Goal: Task Accomplishment & Management: Complete application form

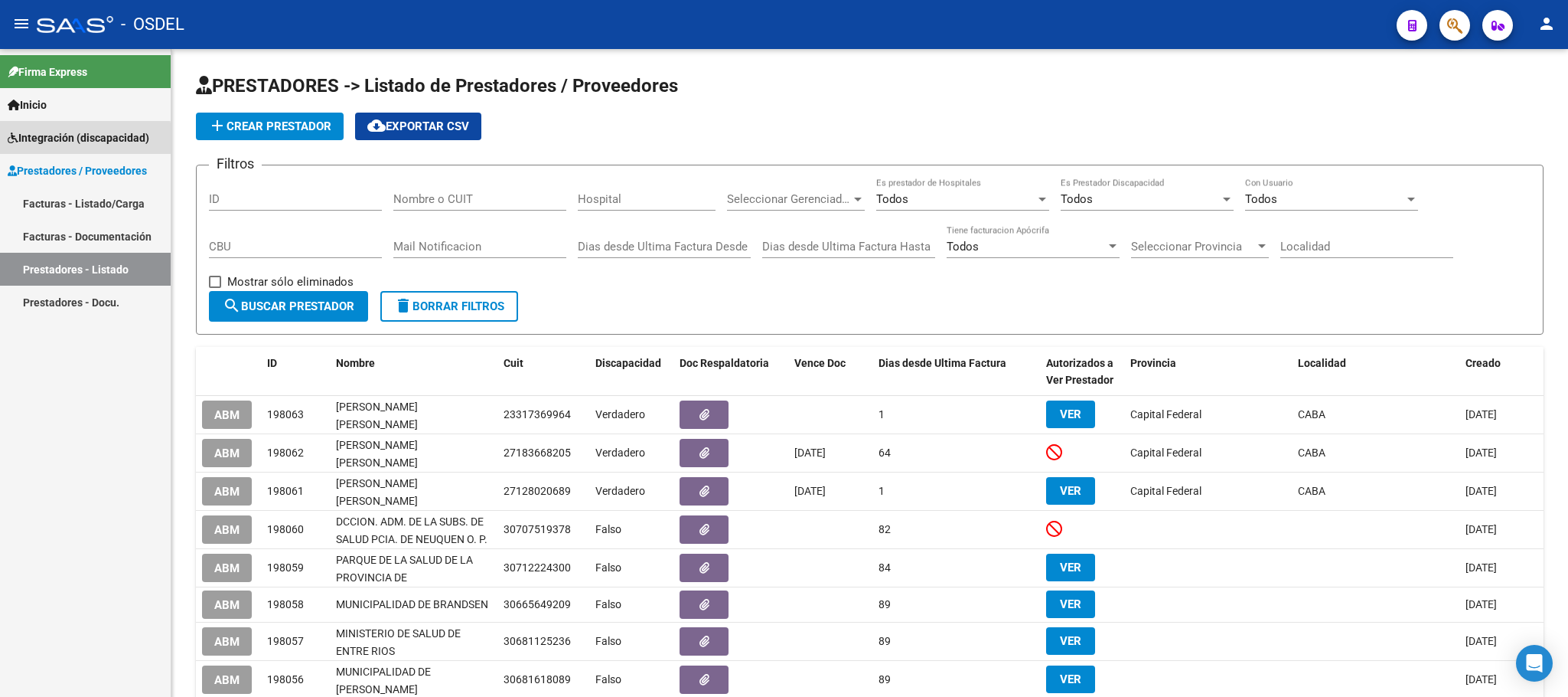
click at [61, 141] on span "Integración (discapacidad)" at bounding box center [78, 138] width 141 height 17
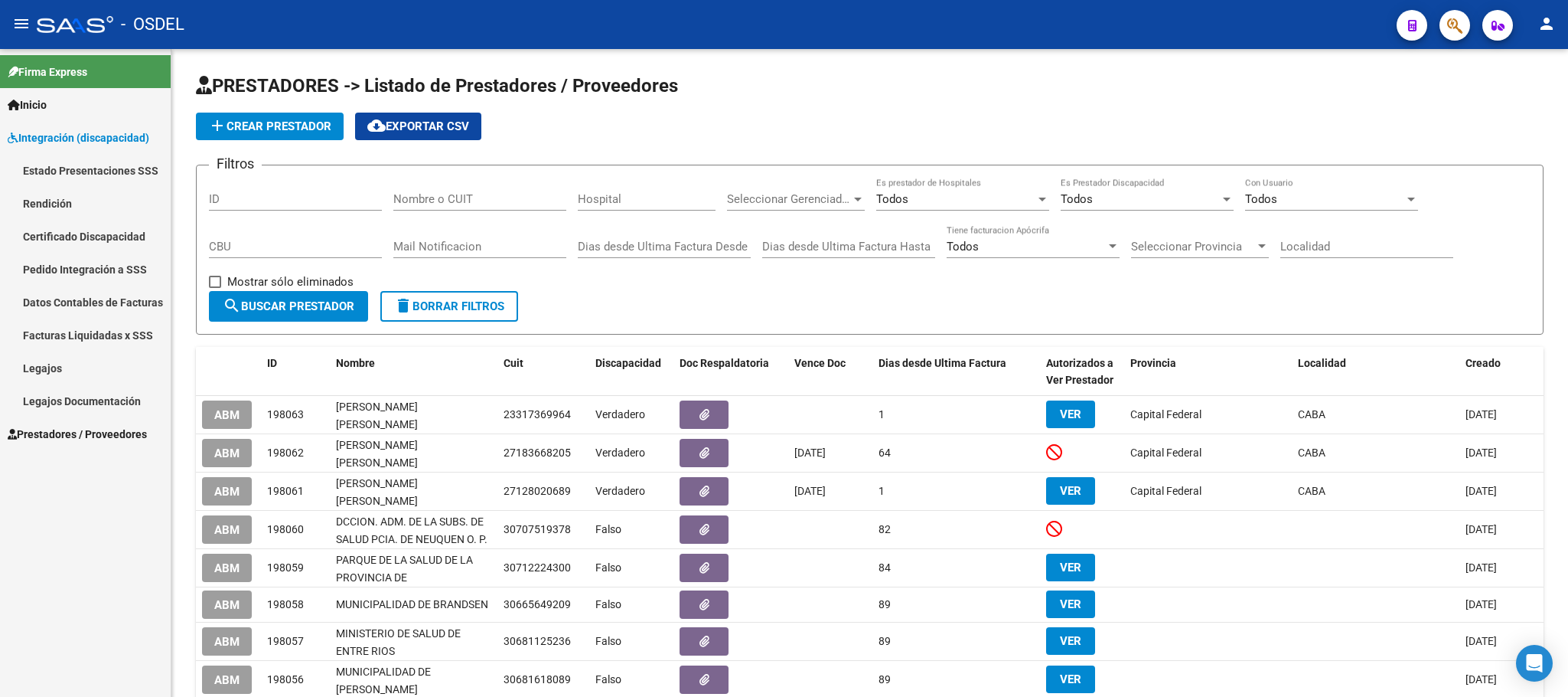
click at [53, 268] on link "Pedido Integración a SSS" at bounding box center [85, 269] width 171 height 33
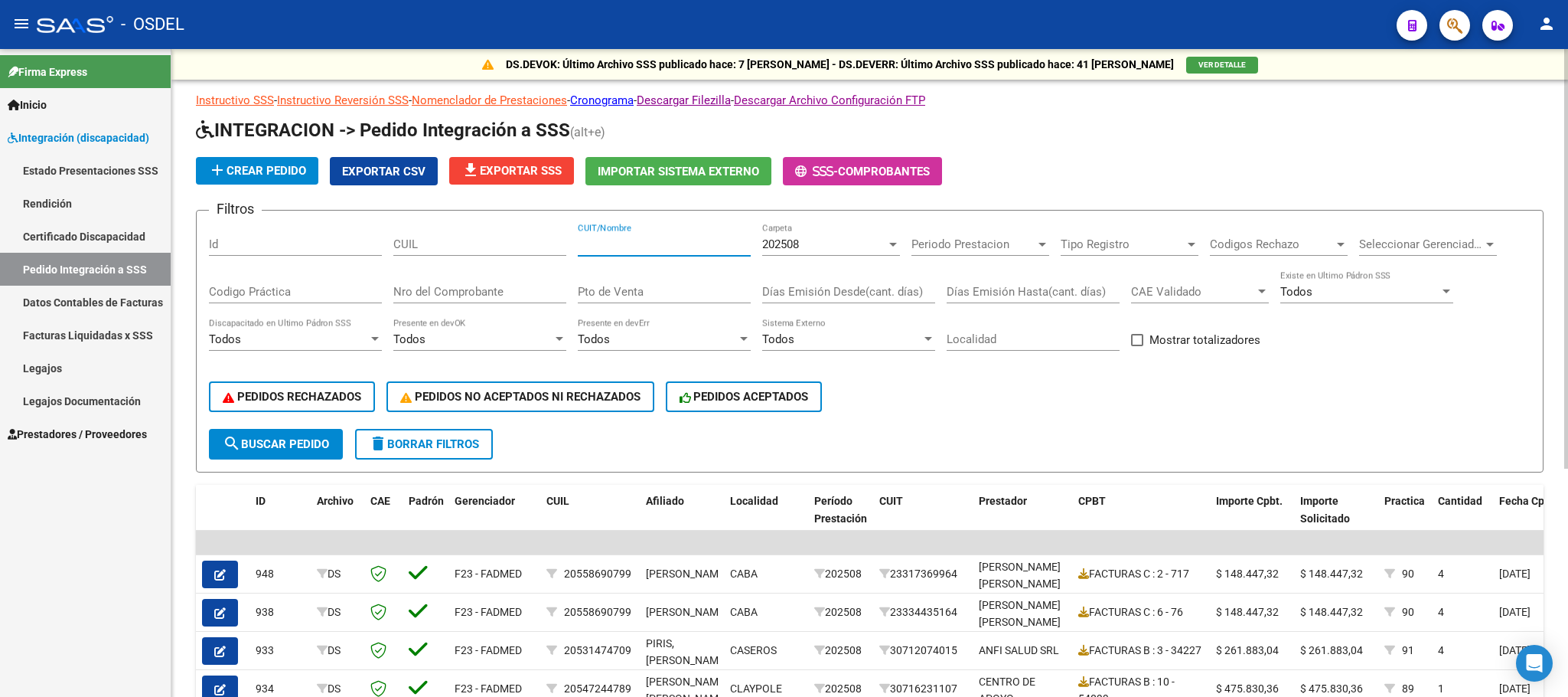
click at [629, 241] on input "CUIT/Nombre" at bounding box center [664, 244] width 173 height 14
paste input "30714772453"
type input "30714772453"
click at [273, 437] on span "search Buscar Pedido" at bounding box center [276, 443] width 107 height 14
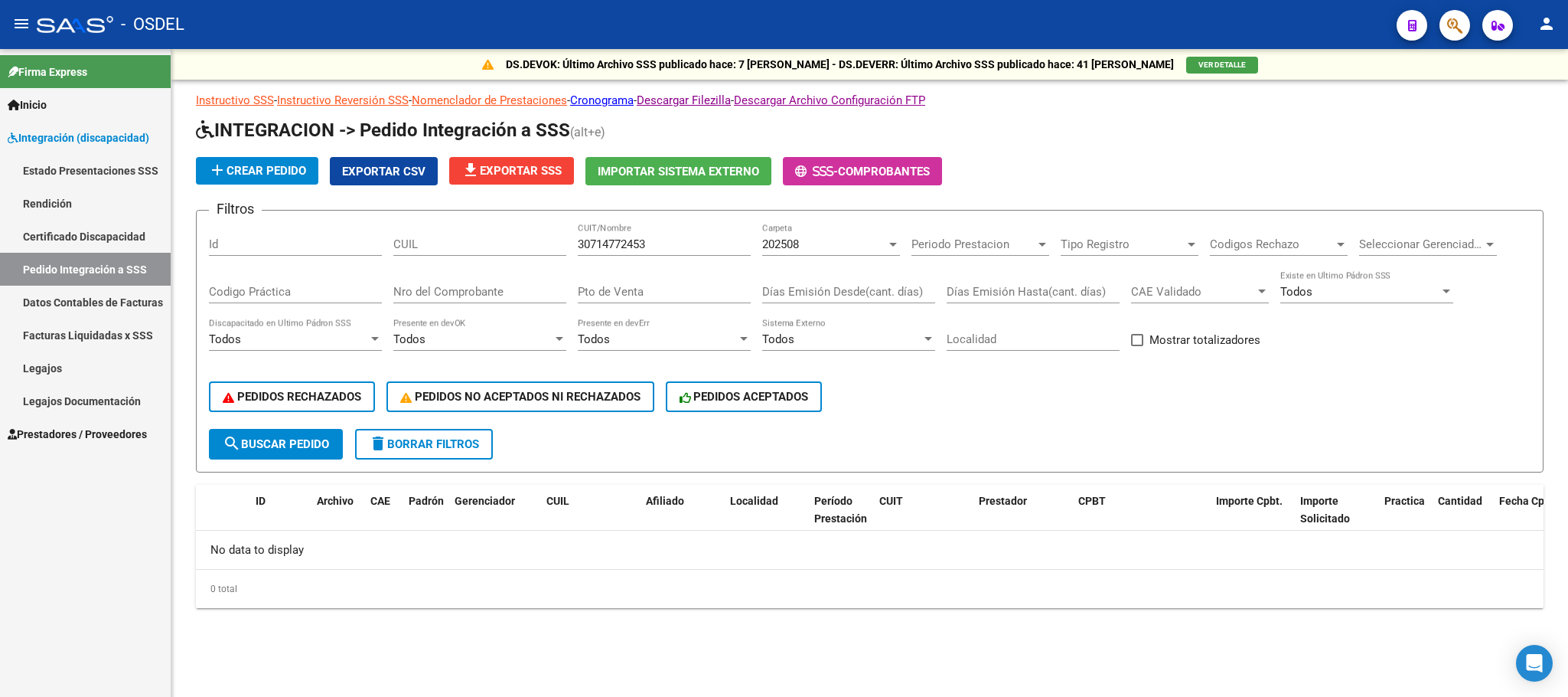
click at [801, 248] on div "202508" at bounding box center [824, 244] width 124 height 14
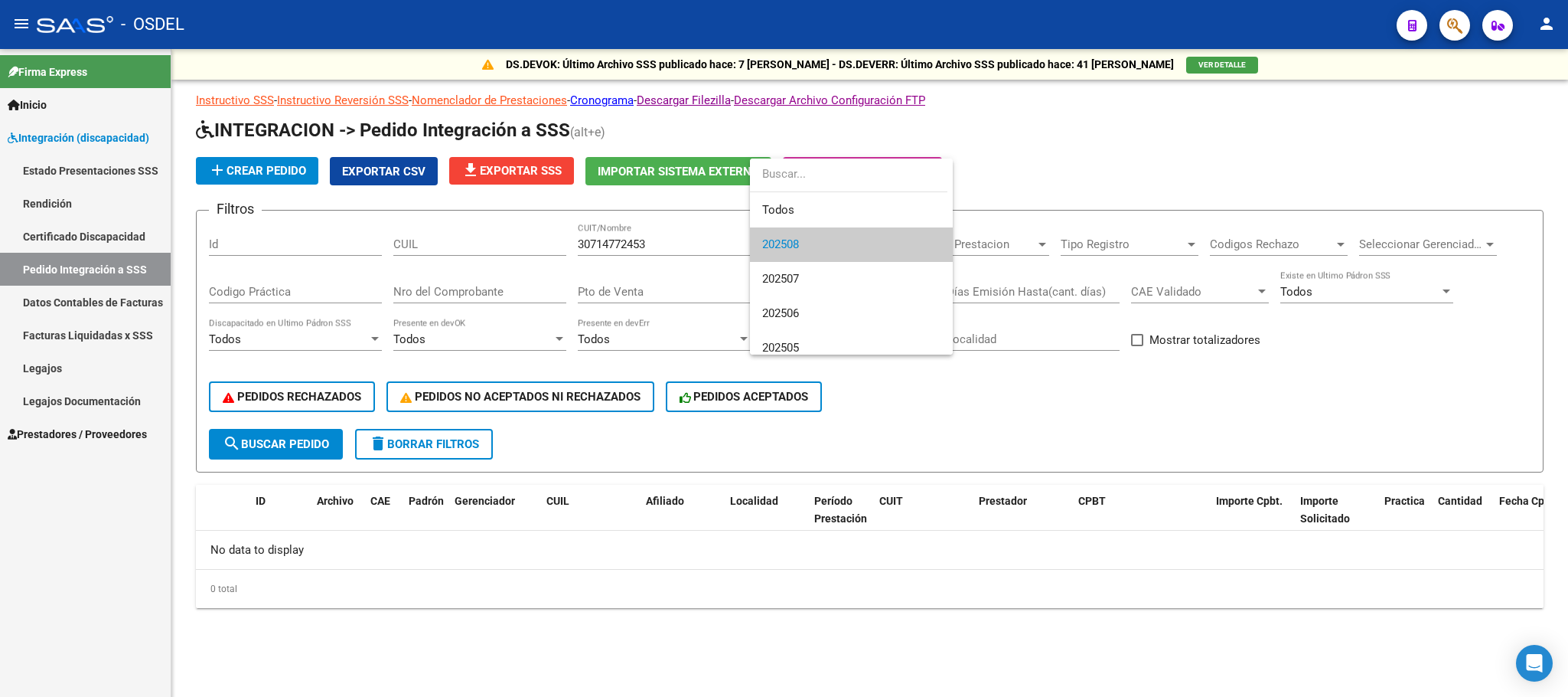
click at [799, 251] on span "202508" at bounding box center [780, 244] width 36 height 14
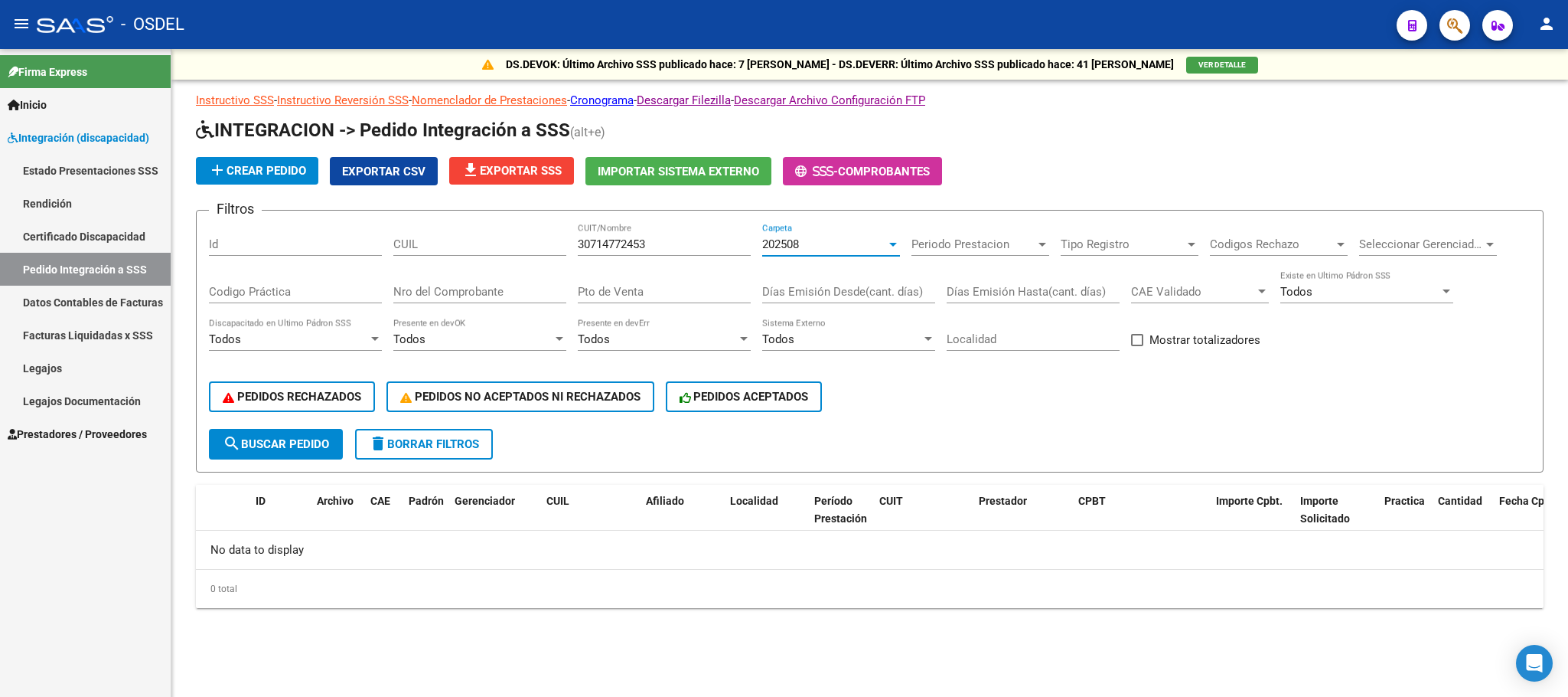
click at [310, 444] on span "search Buscar Pedido" at bounding box center [276, 443] width 107 height 14
click at [416, 444] on span "delete Borrar Filtros" at bounding box center [424, 443] width 110 height 14
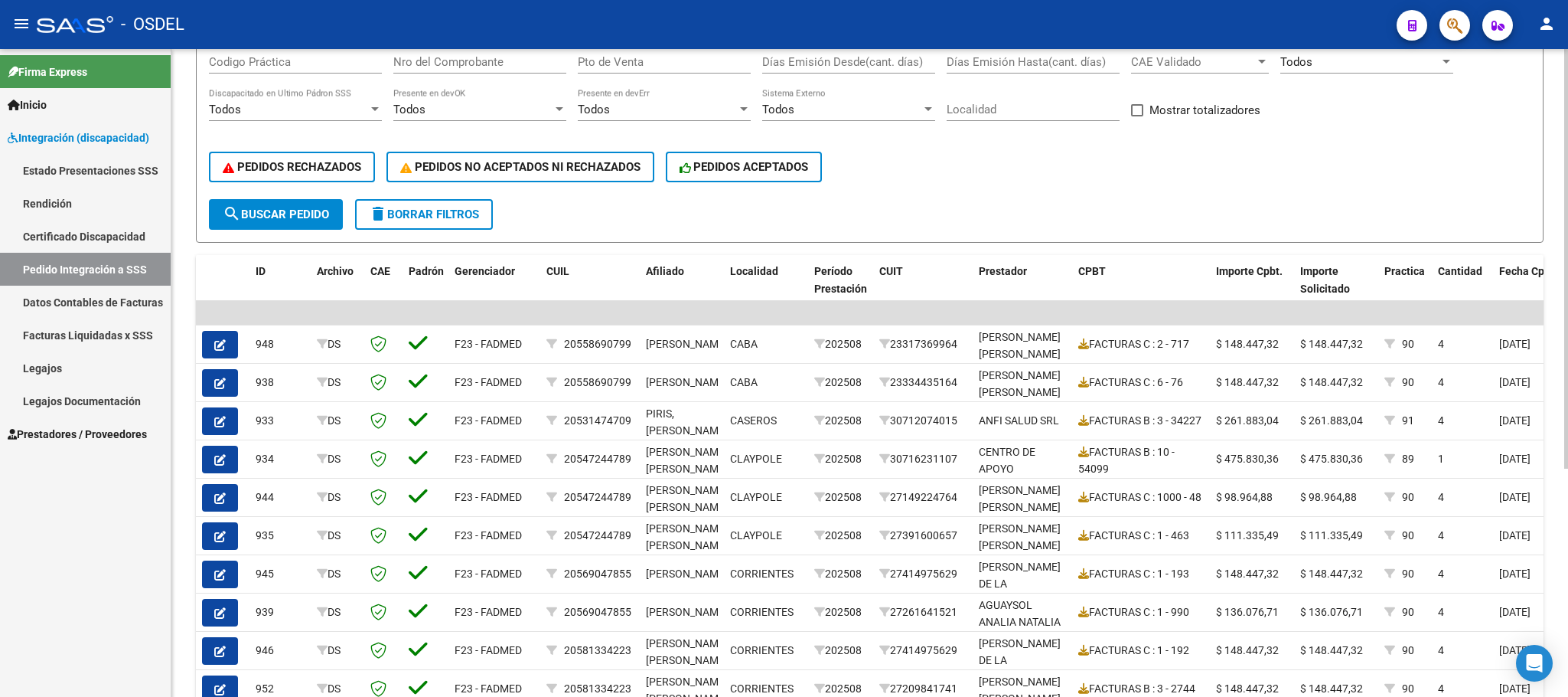
scroll to position [344, 0]
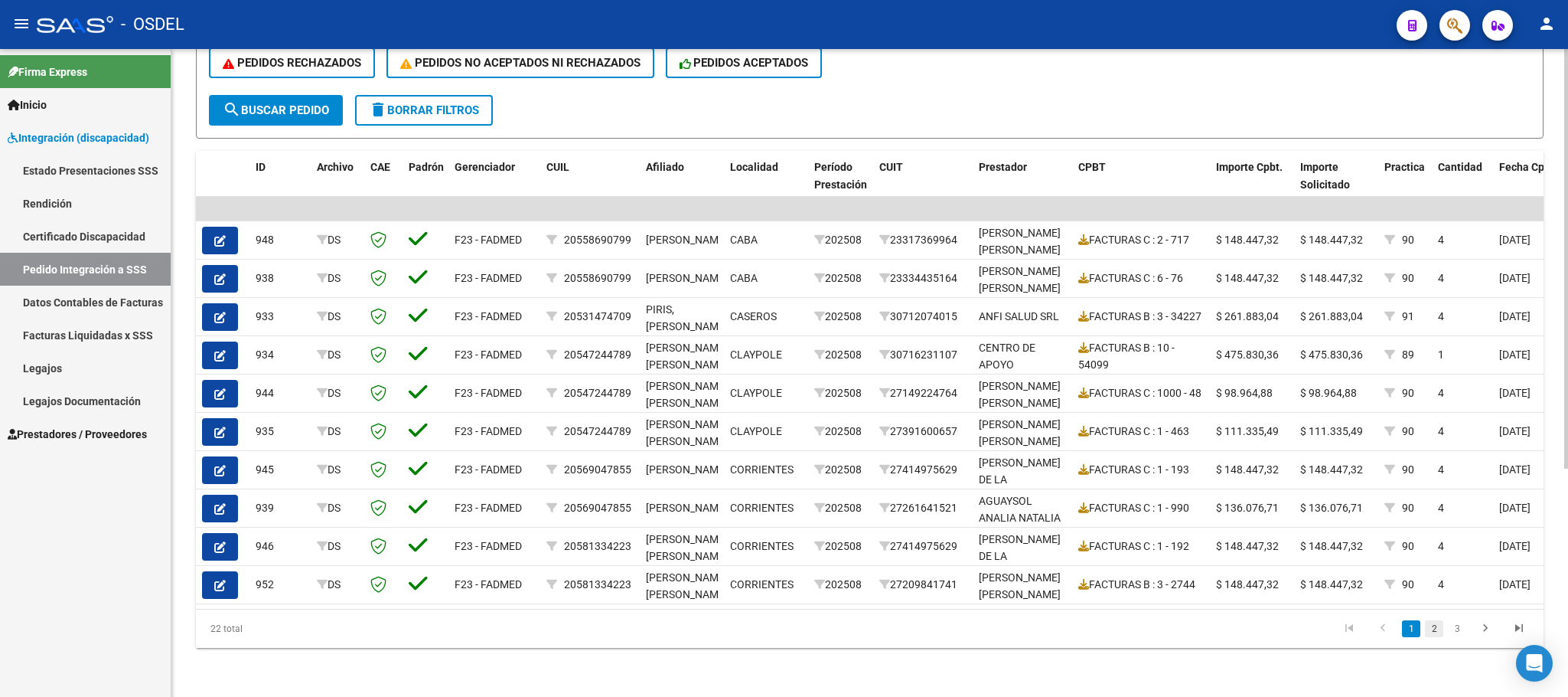
click at [1437, 637] on link "2" at bounding box center [1434, 629] width 19 height 17
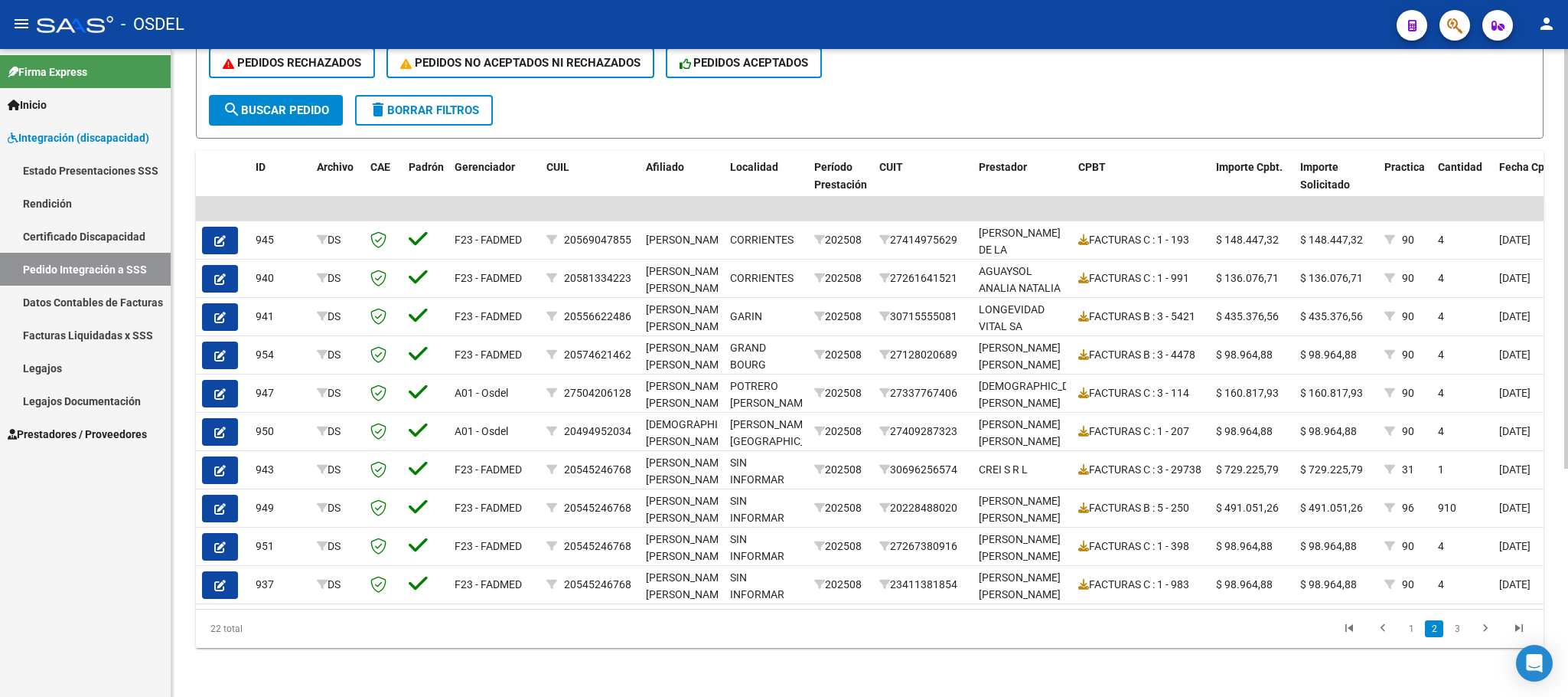
click at [53, 141] on span "Integración (discapacidad)" at bounding box center [78, 138] width 141 height 17
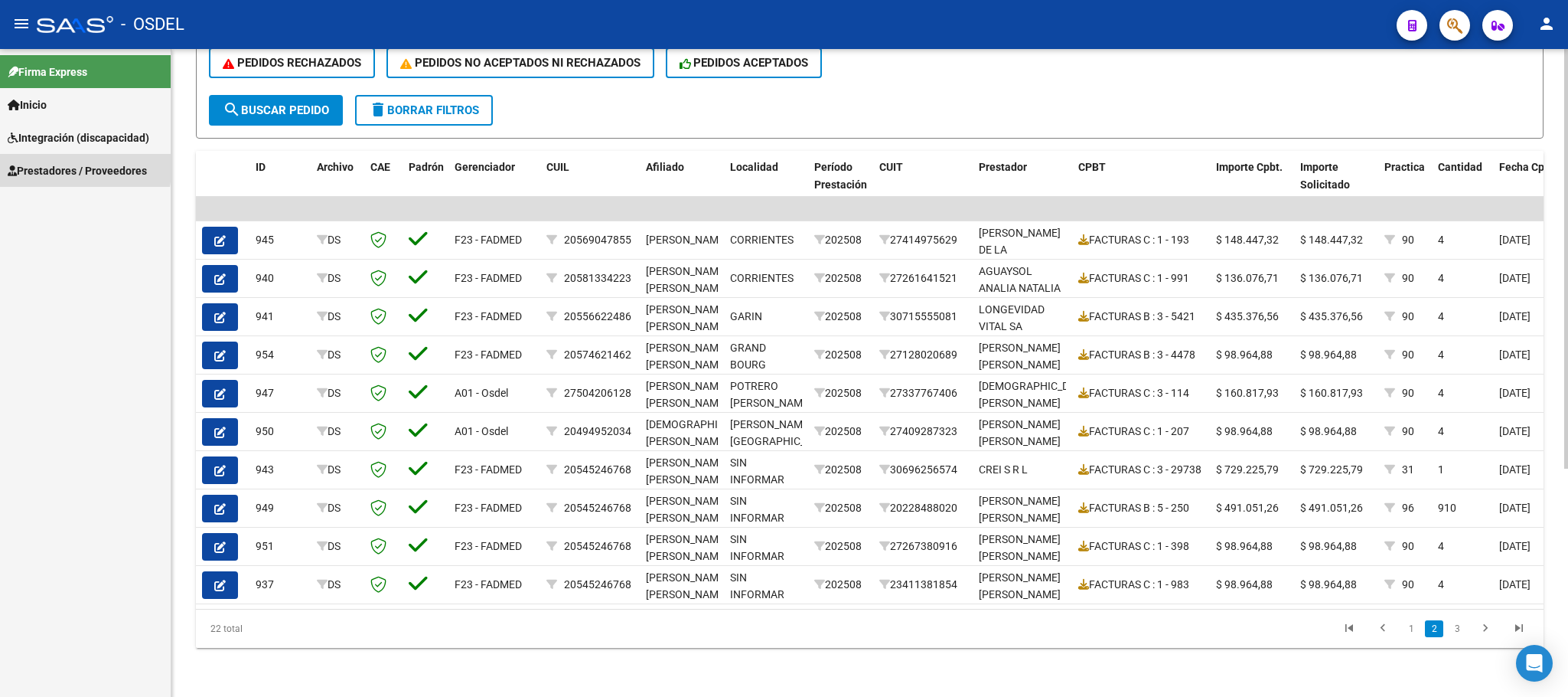
click at [53, 167] on span "Prestadores / Proveedores" at bounding box center [77, 171] width 139 height 17
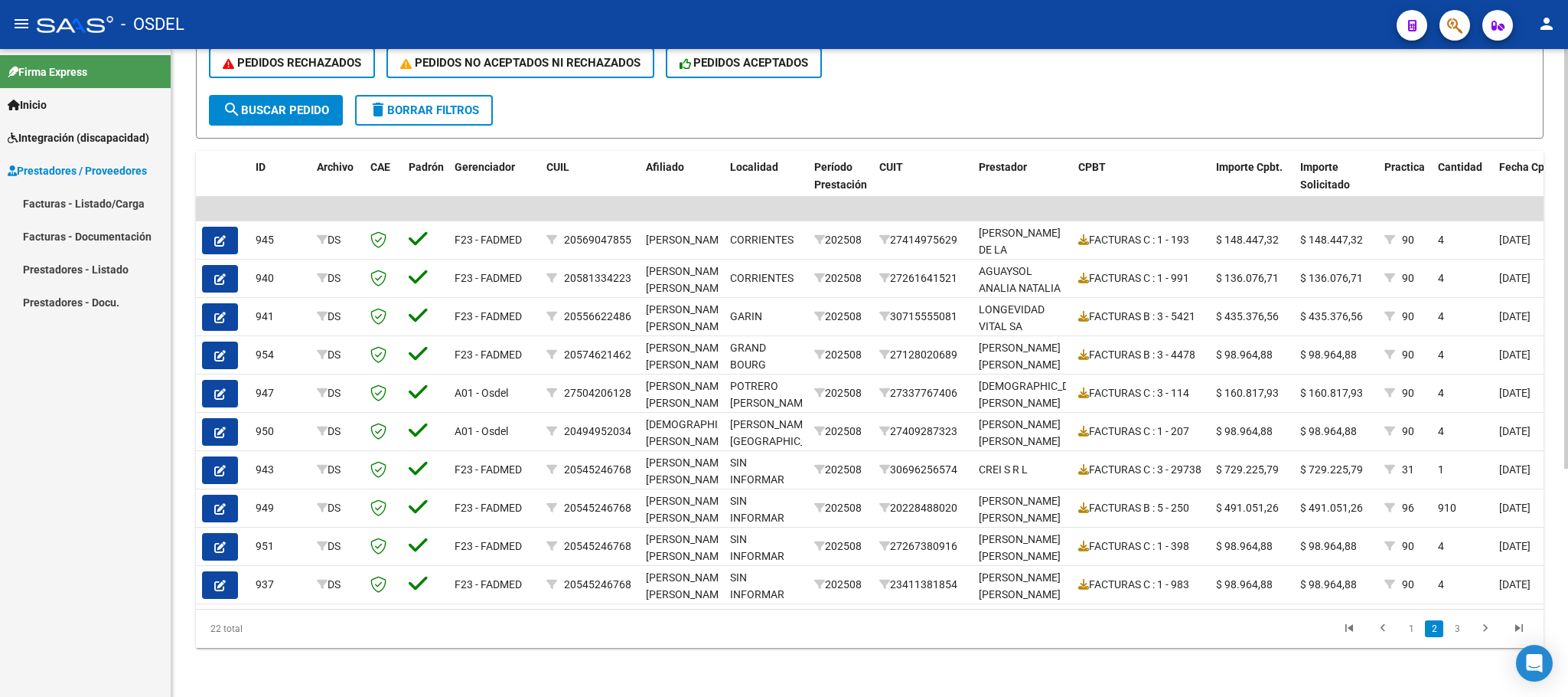
click at [50, 203] on link "Facturas - Listado/Carga" at bounding box center [85, 203] width 171 height 33
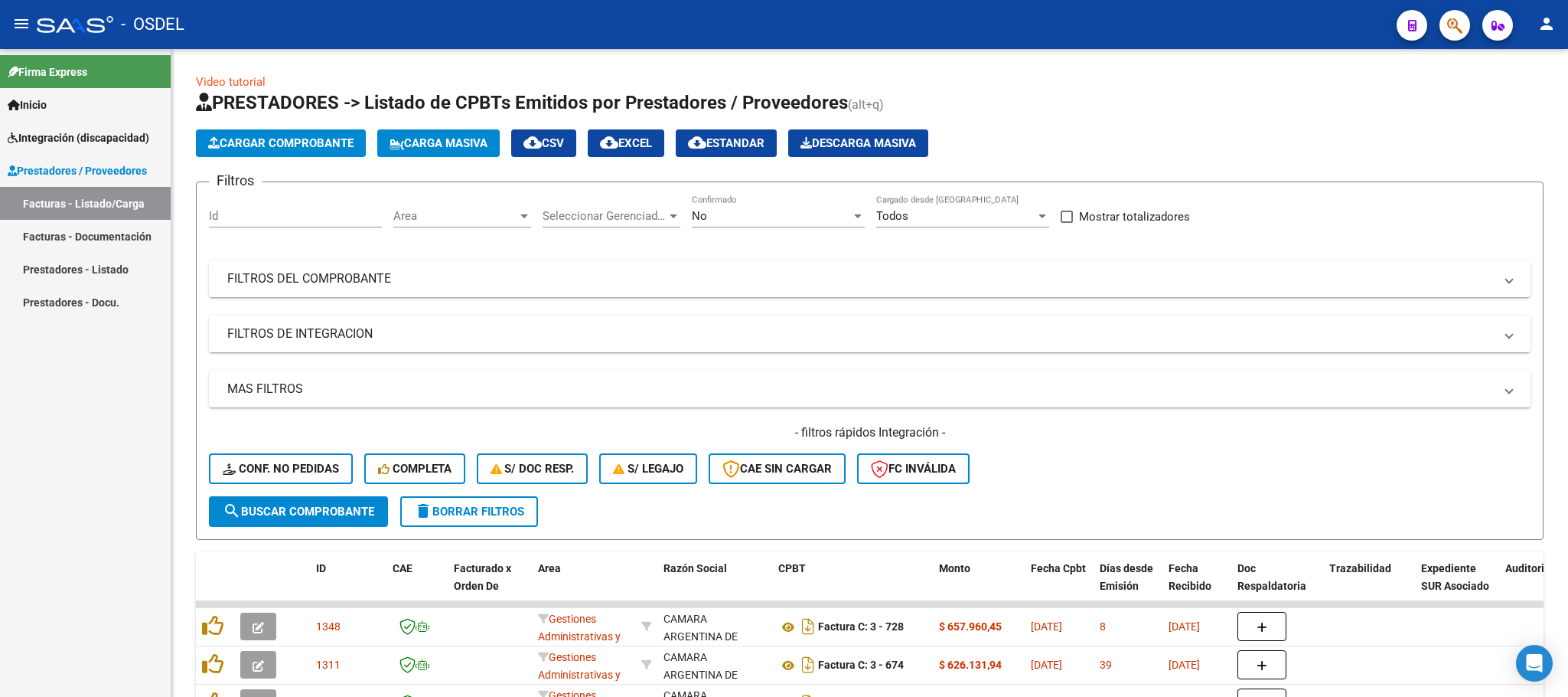
click at [66, 472] on div "Firma Express Inicio Instructivos Contacto OS Integración (discapacidad) Estado…" at bounding box center [85, 372] width 171 height 648
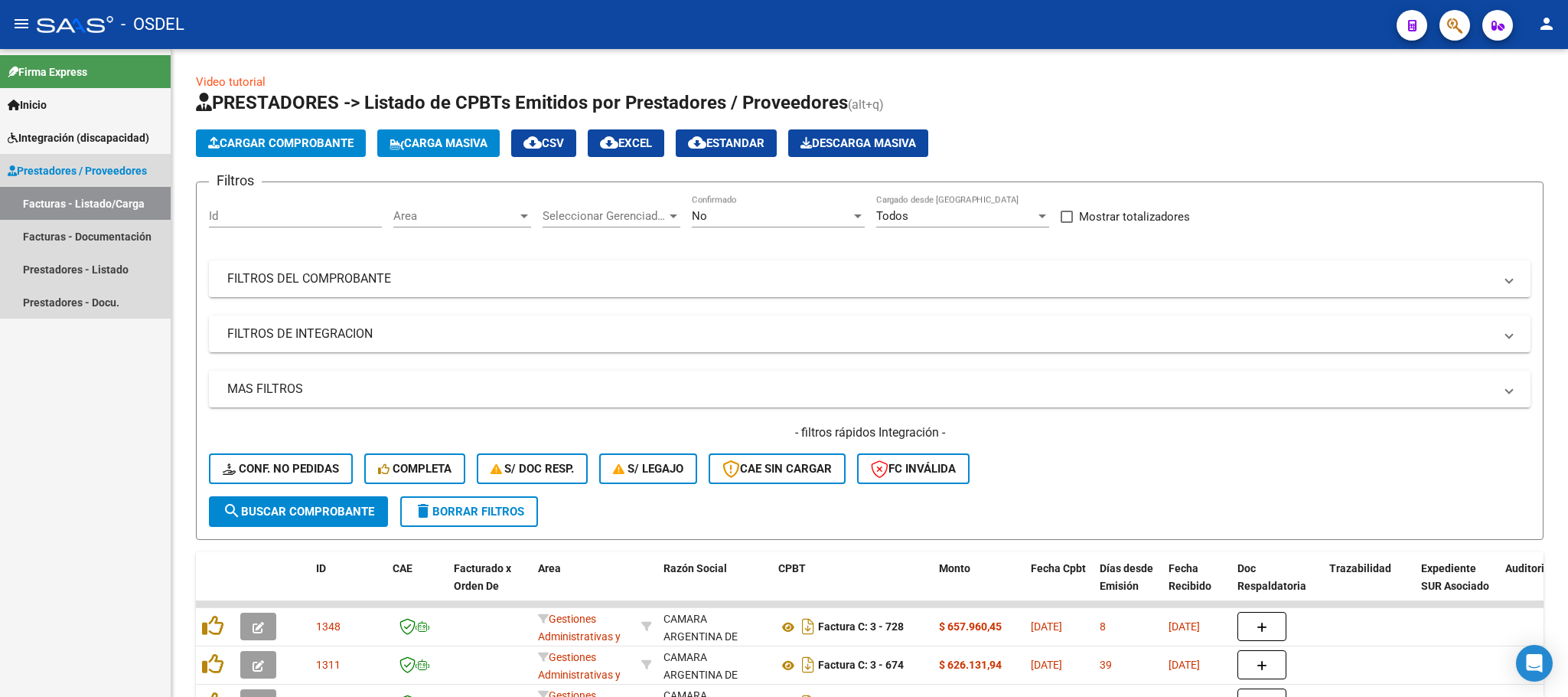
click at [23, 203] on link "Facturas - Listado/Carga" at bounding box center [85, 203] width 171 height 33
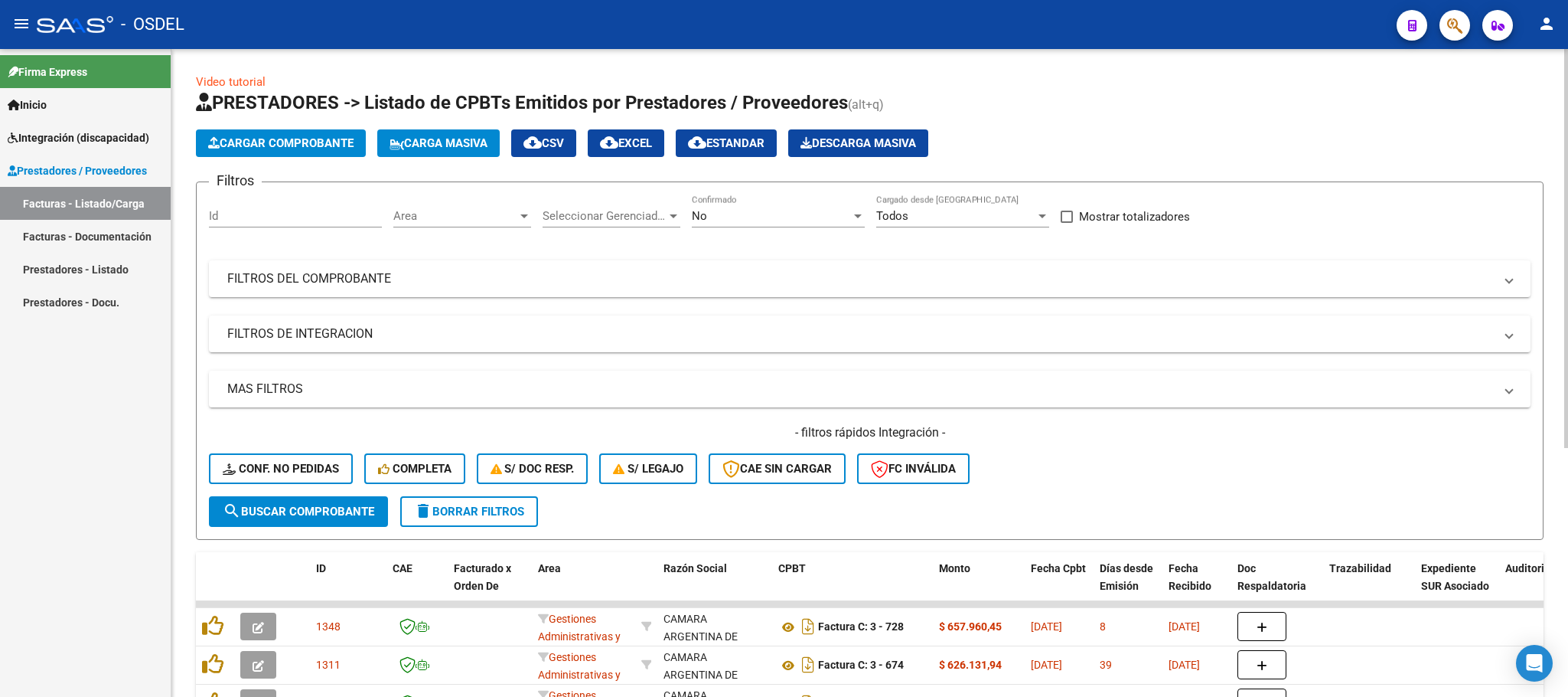
click at [285, 138] on span "Cargar Comprobante" at bounding box center [281, 143] width 146 height 14
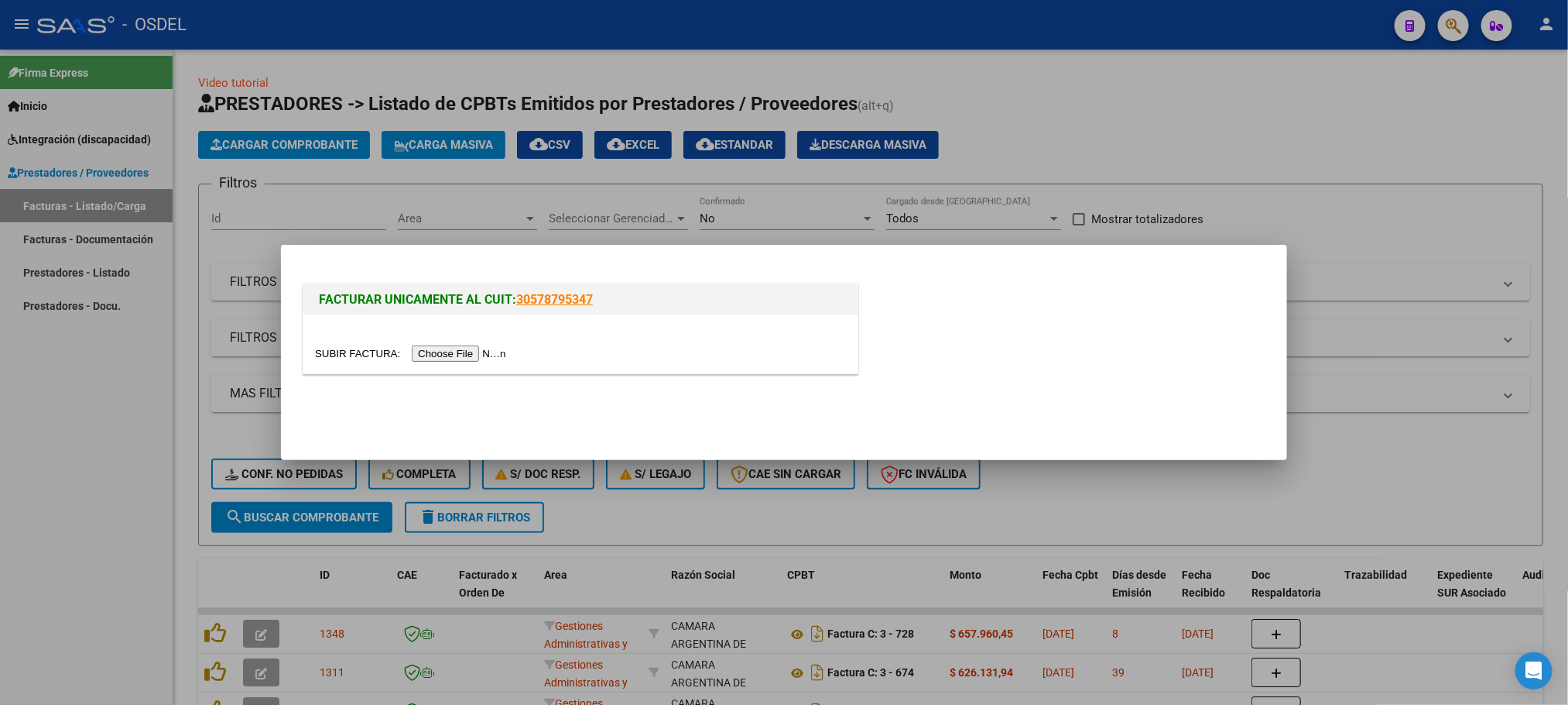
click at [472, 354] on input "file" at bounding box center [412, 353] width 196 height 16
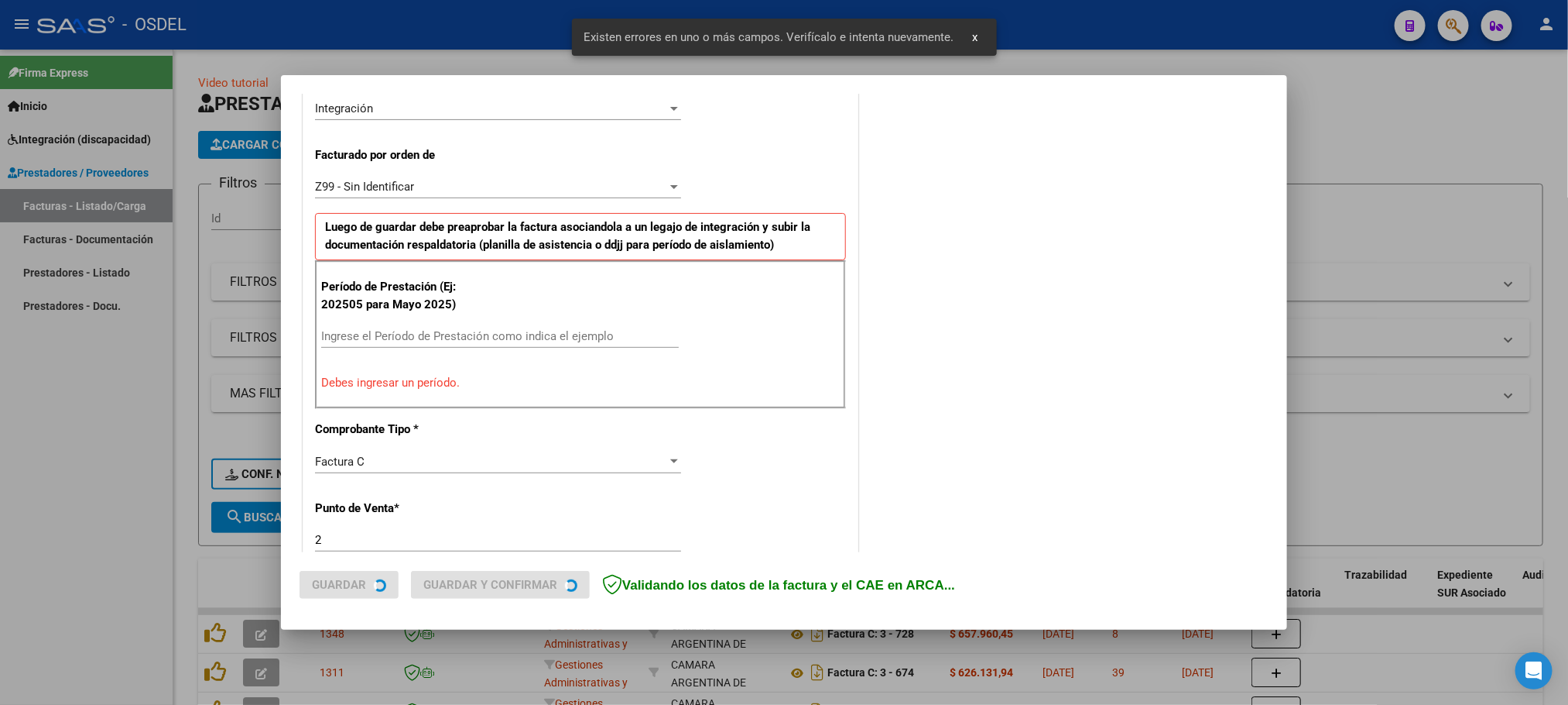
scroll to position [391, 0]
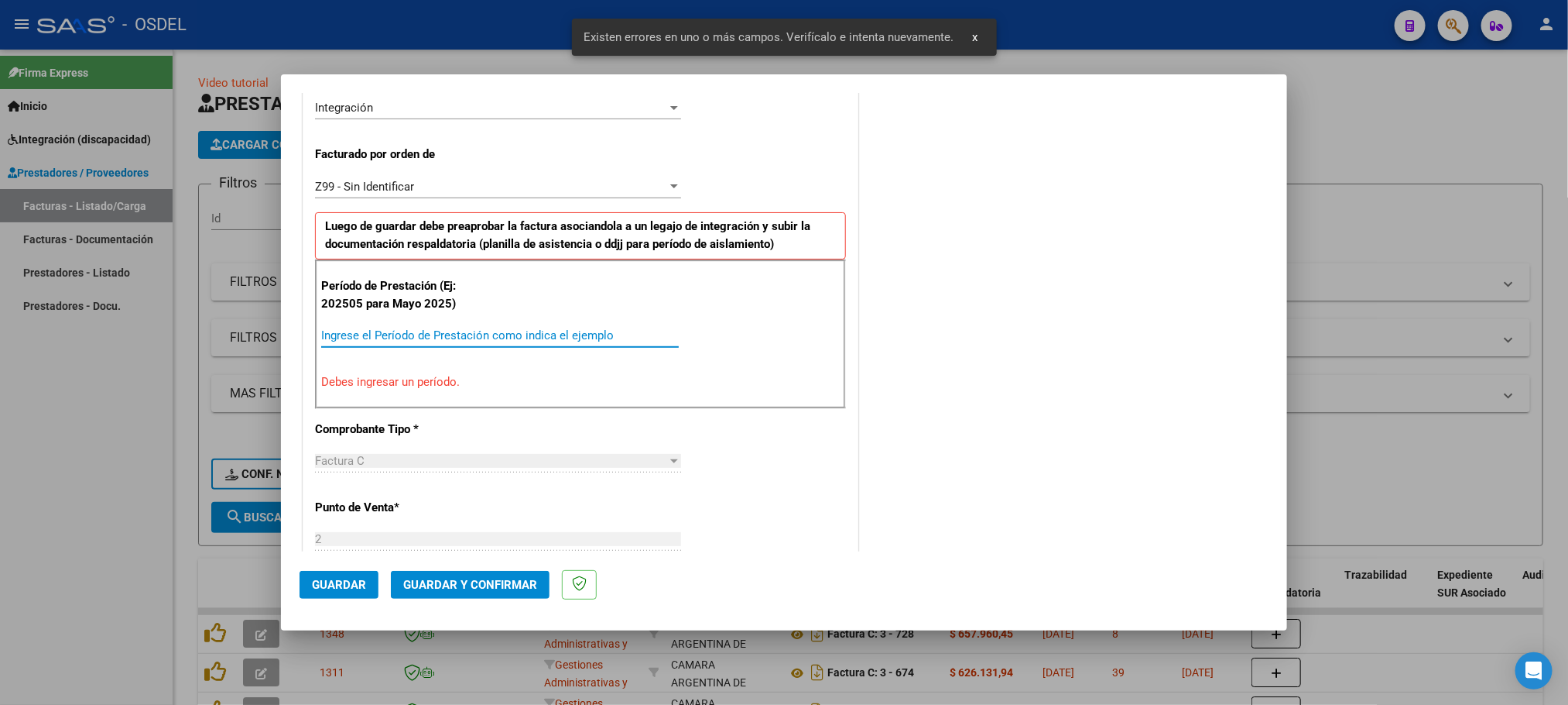
click at [367, 338] on input "Ingrese el Período de Prestación como indica el ejemplo" at bounding box center [500, 335] width 357 height 14
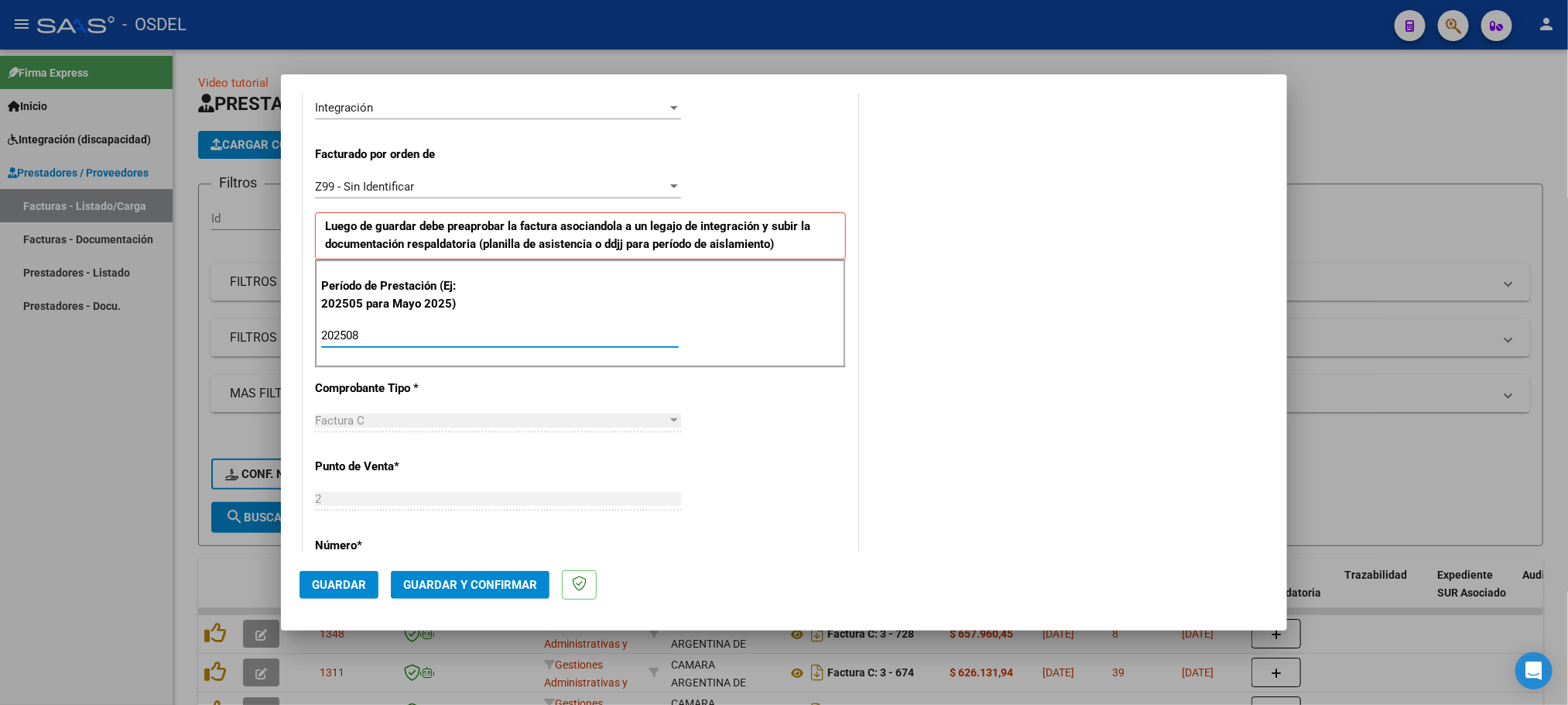
type input "202508"
click at [317, 584] on span "Guardar" at bounding box center [339, 585] width 54 height 14
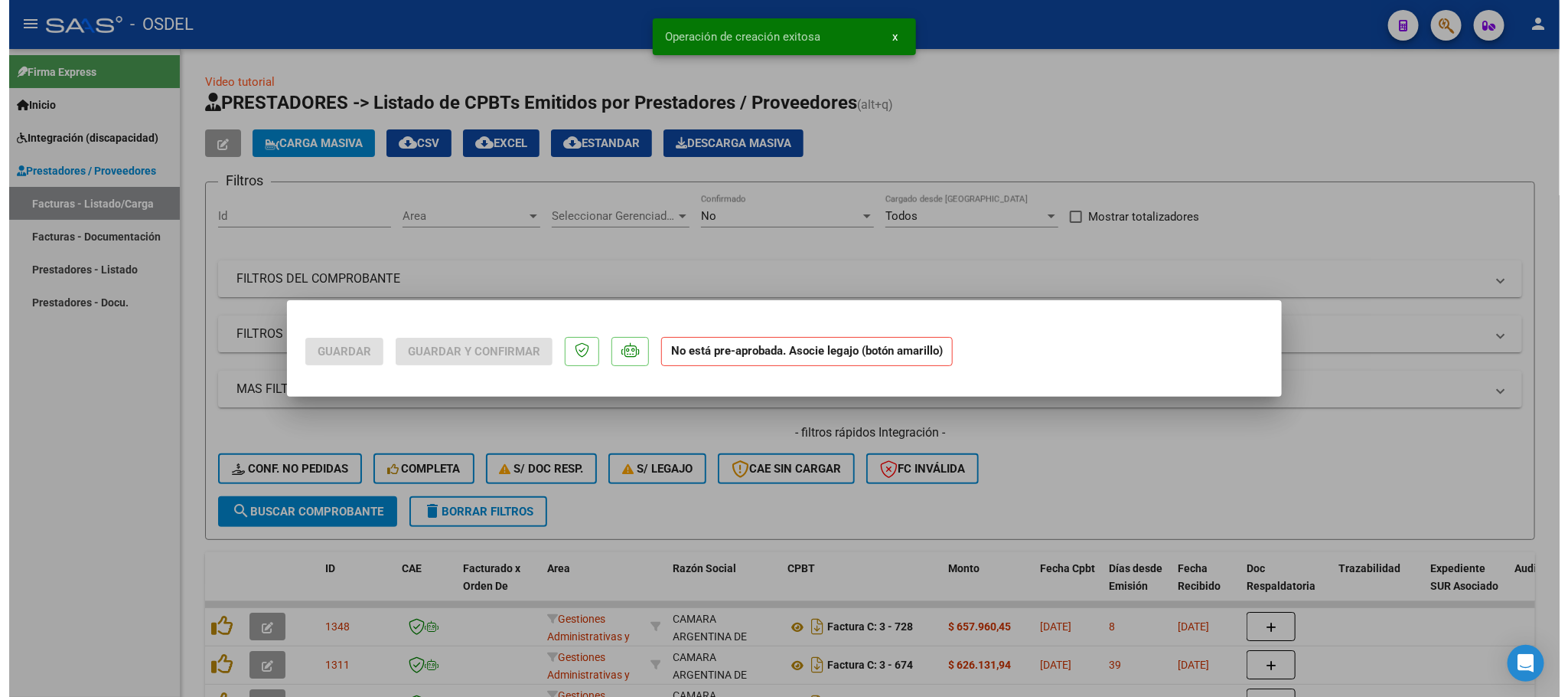
scroll to position [0, 0]
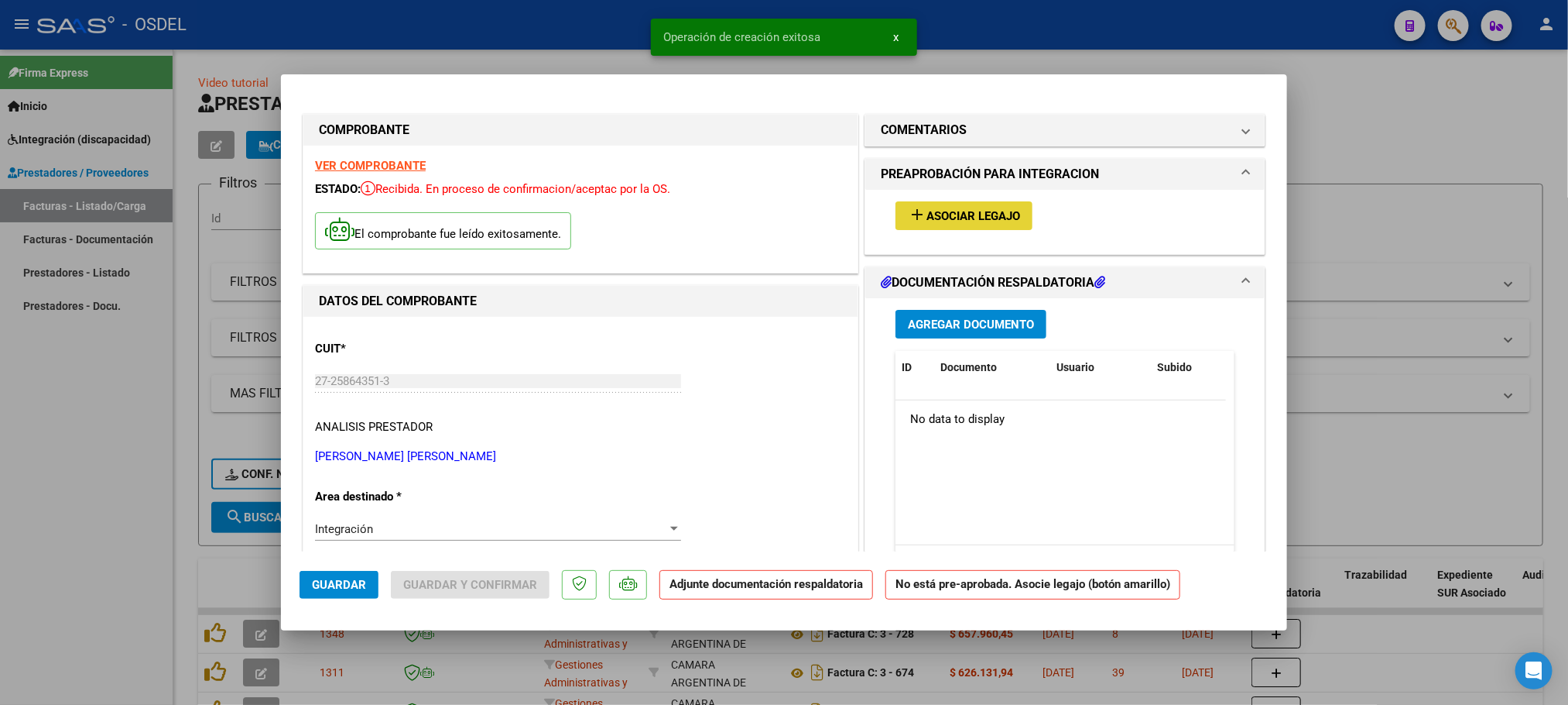
click at [978, 220] on span "Asociar Legajo" at bounding box center [973, 216] width 94 height 14
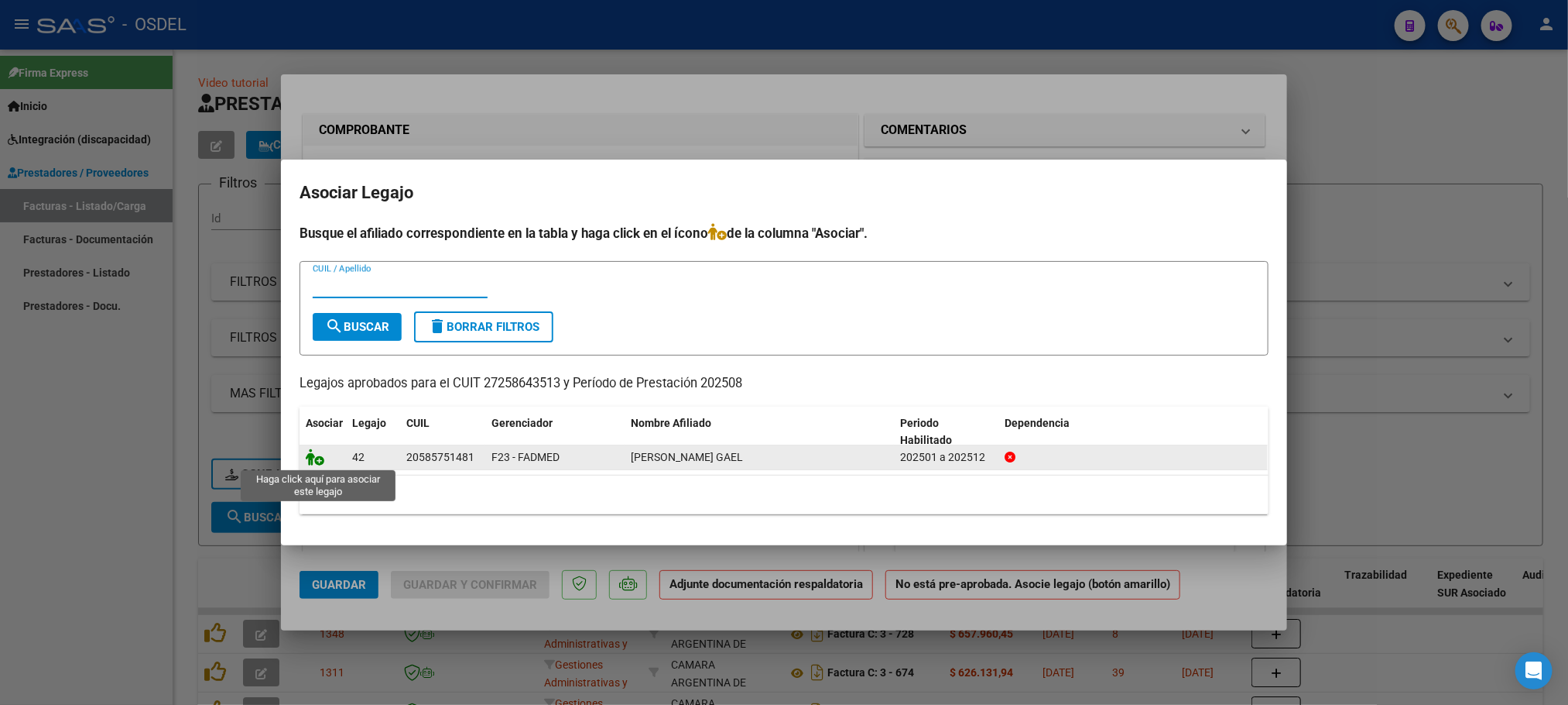
click at [311, 464] on icon at bounding box center [315, 457] width 19 height 17
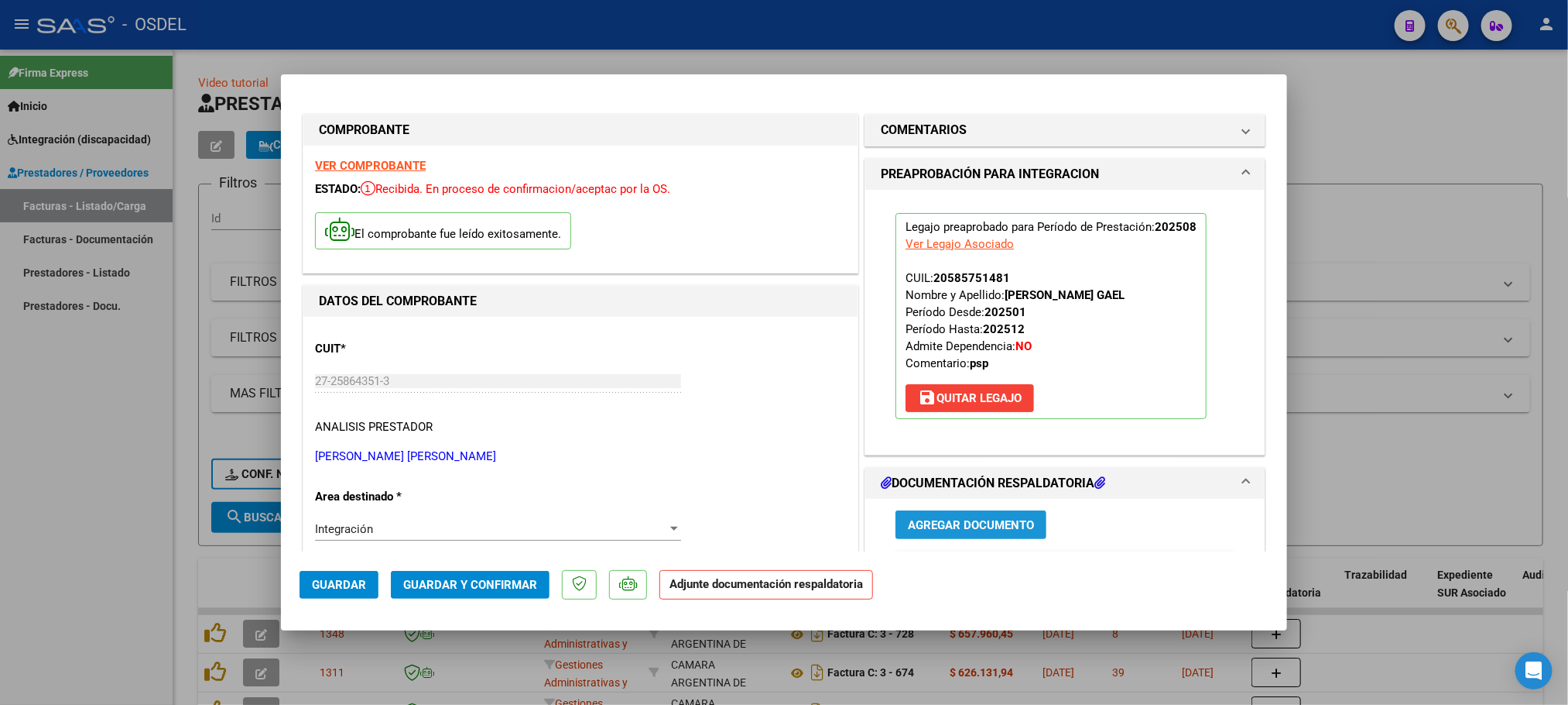
click at [1016, 532] on span "Agregar Documento" at bounding box center [970, 525] width 126 height 14
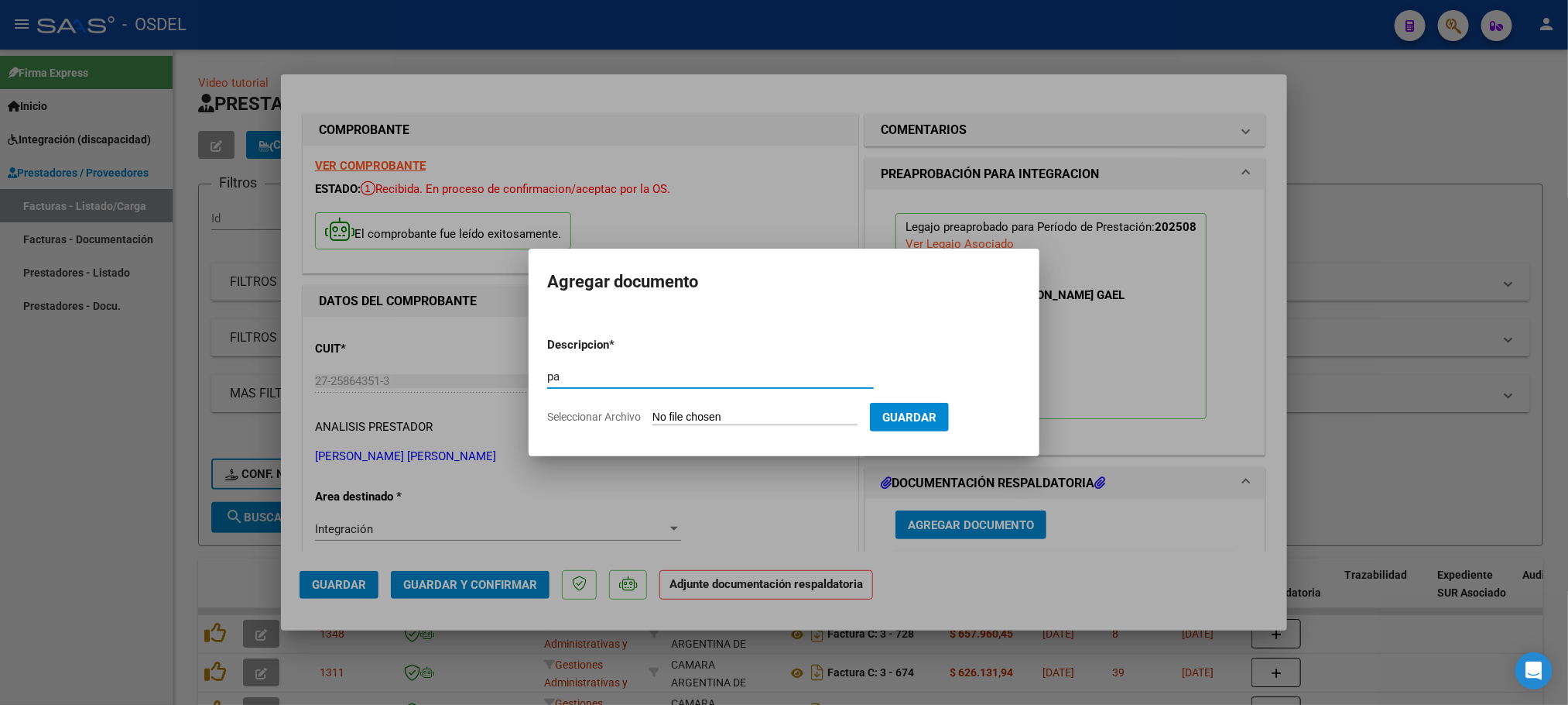
type input "pa"
click at [653, 411] on input "Seleccionar Archivo" at bounding box center [755, 418] width 205 height 15
type input "C:\fakepath\pa-27258643513_011_00002_00000139.pdf"
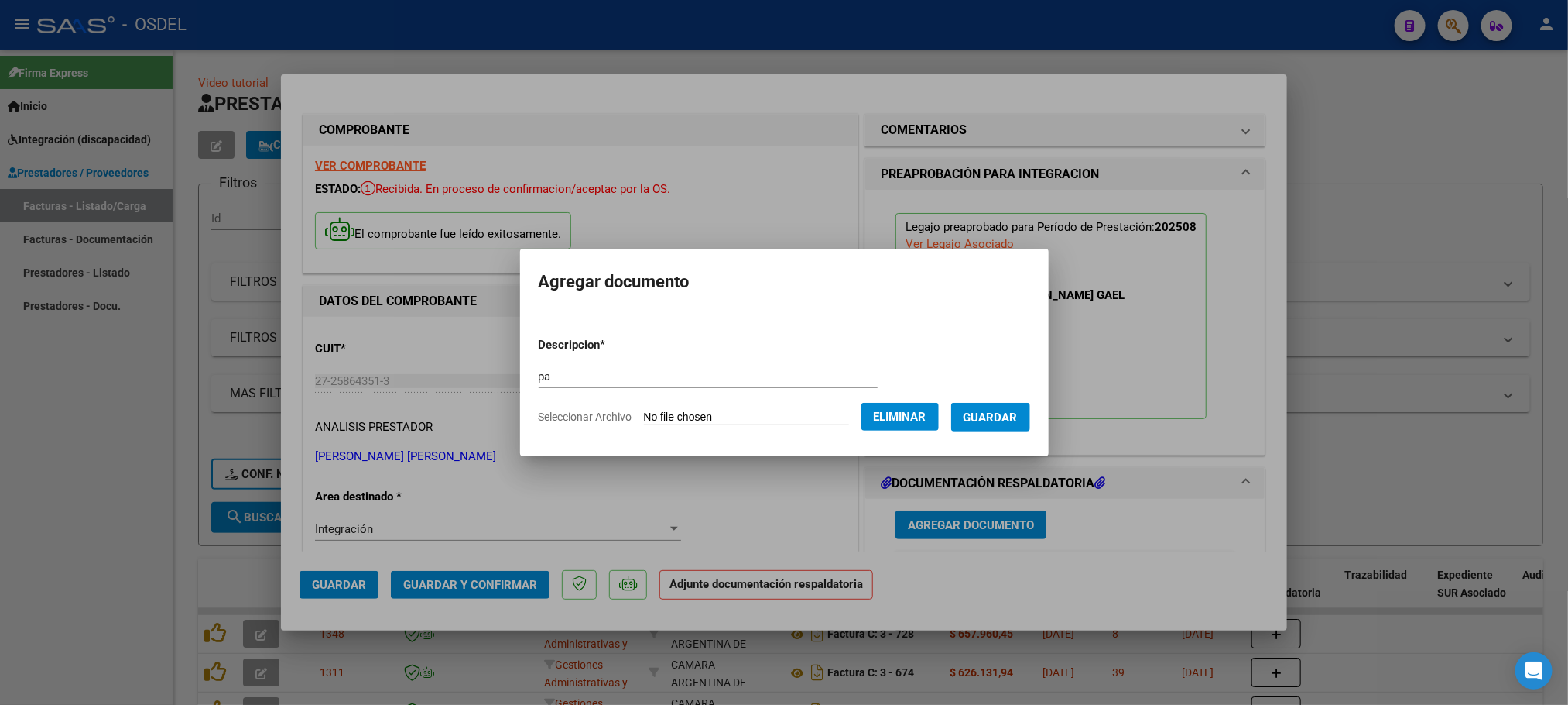
click at [1004, 412] on span "Guardar" at bounding box center [990, 417] width 54 height 14
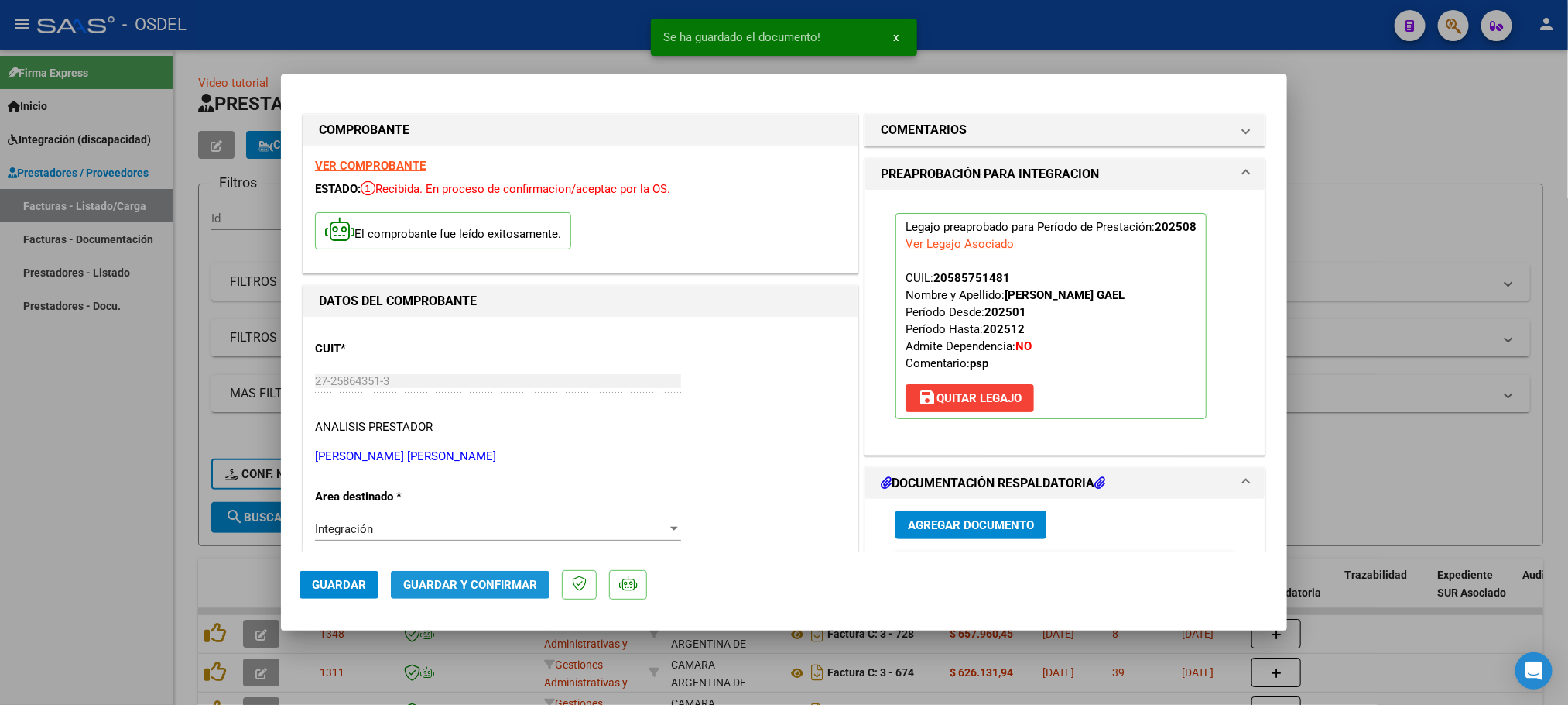
click at [432, 583] on span "Guardar y Confirmar" at bounding box center [470, 585] width 134 height 14
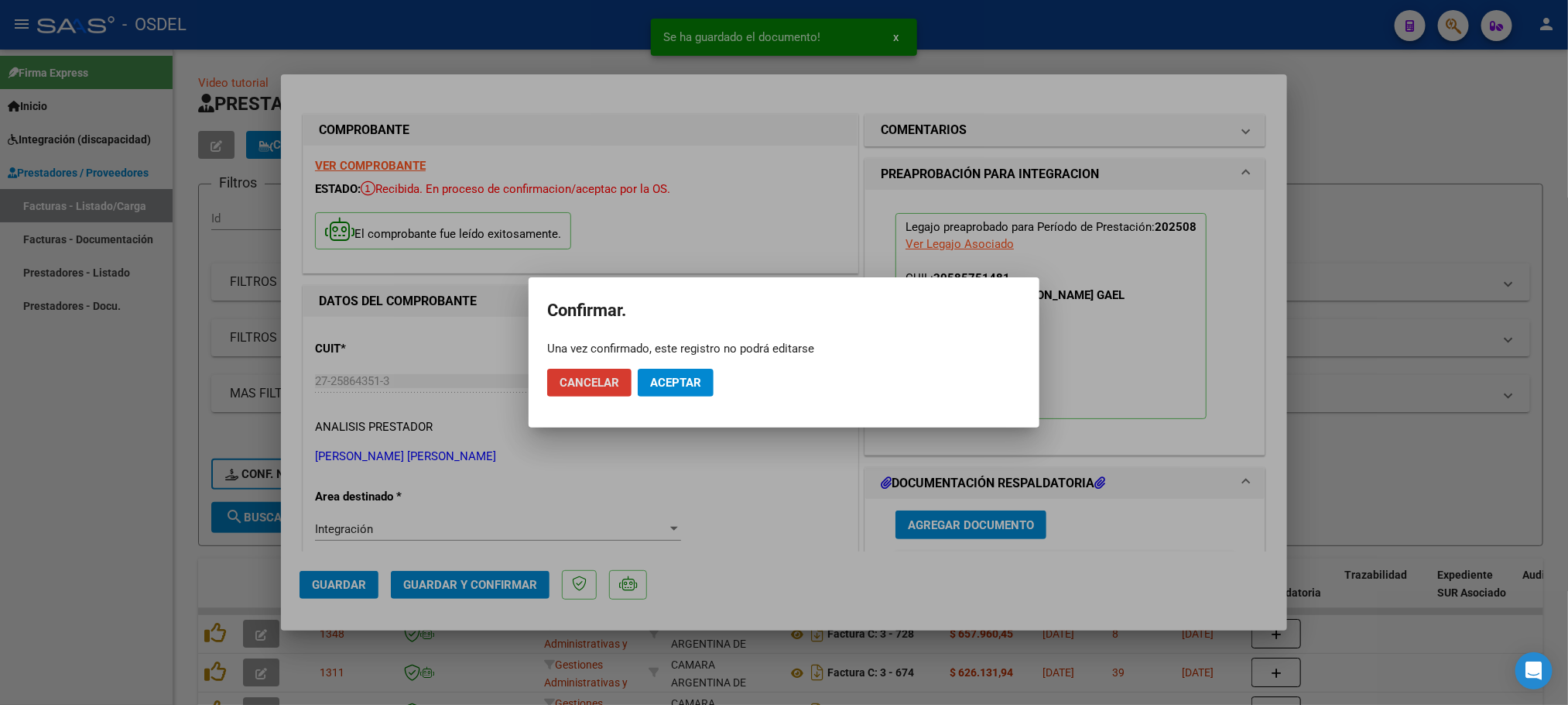
click at [702, 386] on span "Aceptar" at bounding box center [676, 382] width 51 height 14
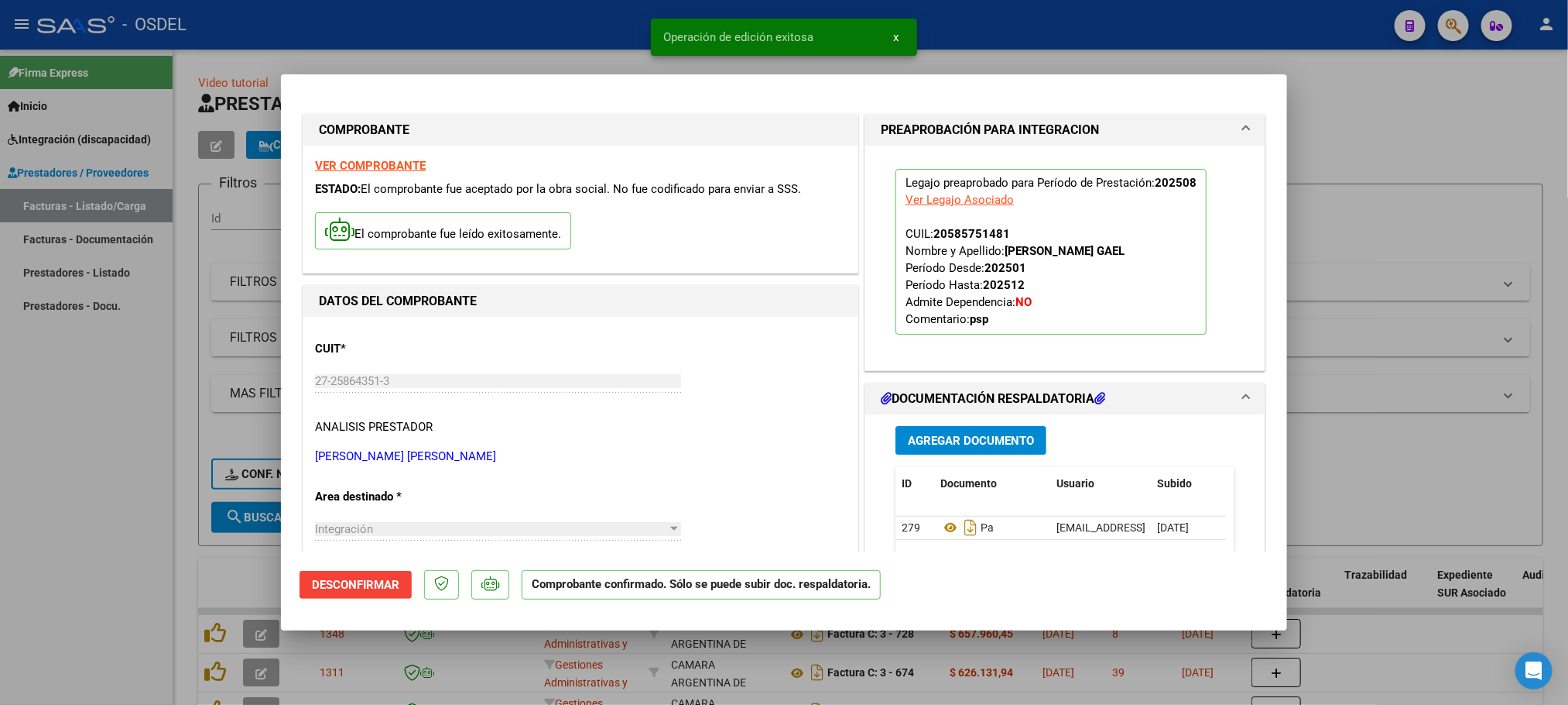
click at [1354, 121] on div at bounding box center [784, 352] width 1568 height 705
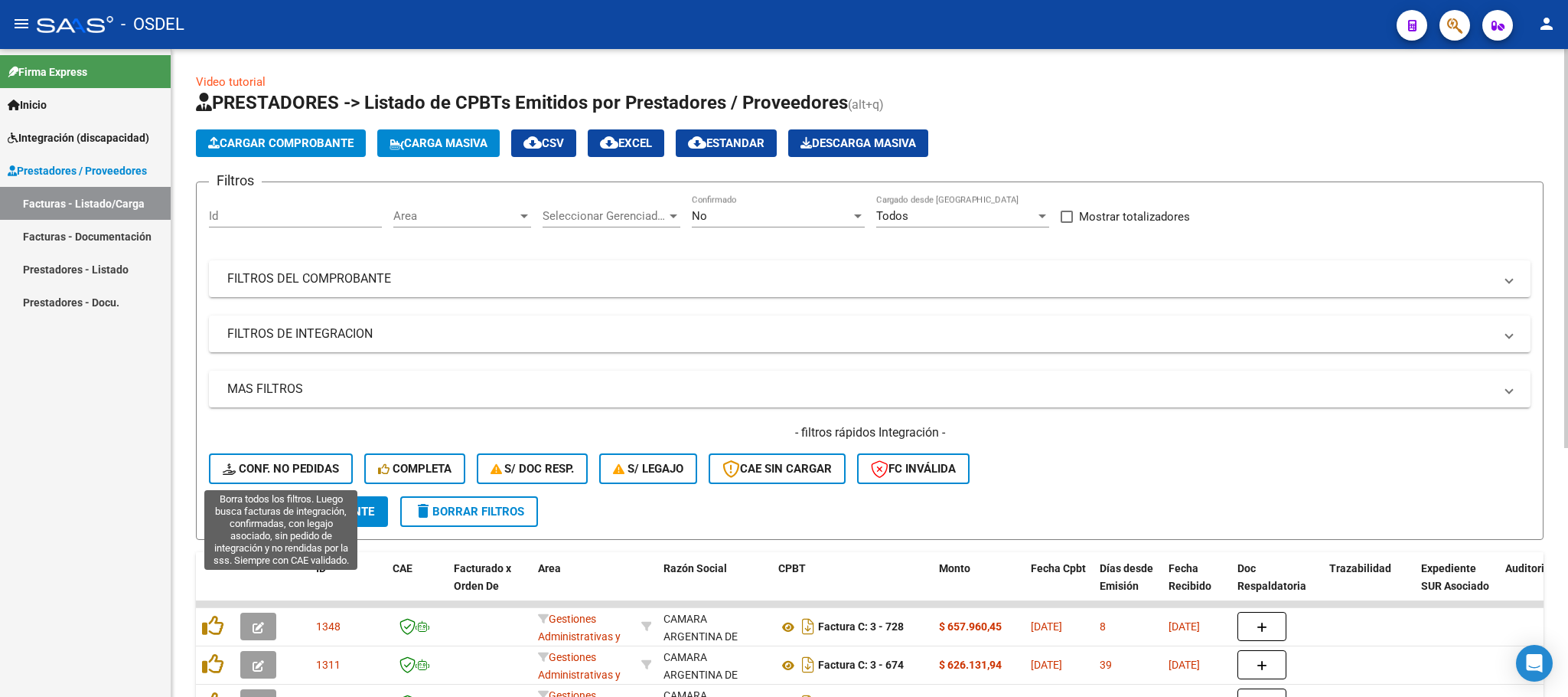
click at [289, 472] on span "Conf. no pedidas" at bounding box center [281, 469] width 116 height 14
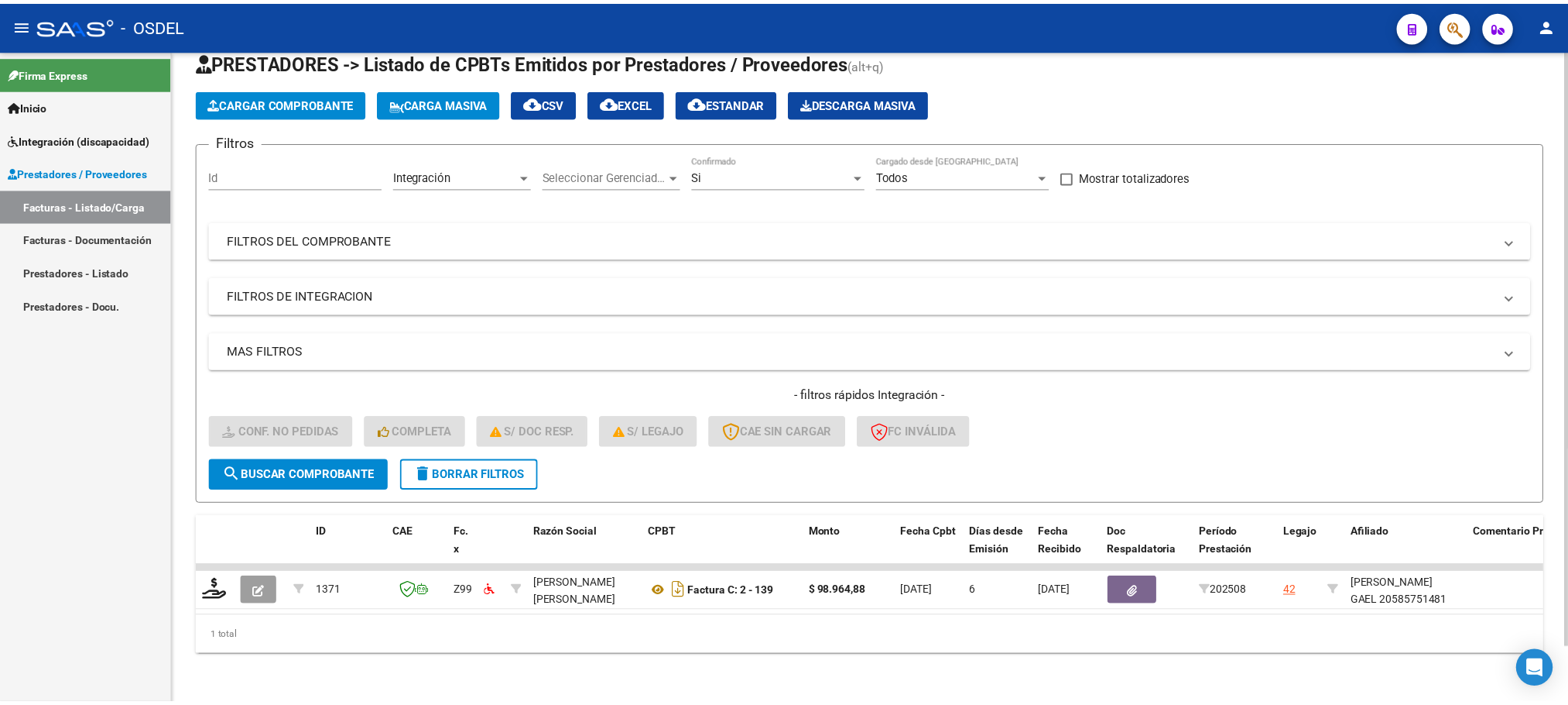
scroll to position [61, 0]
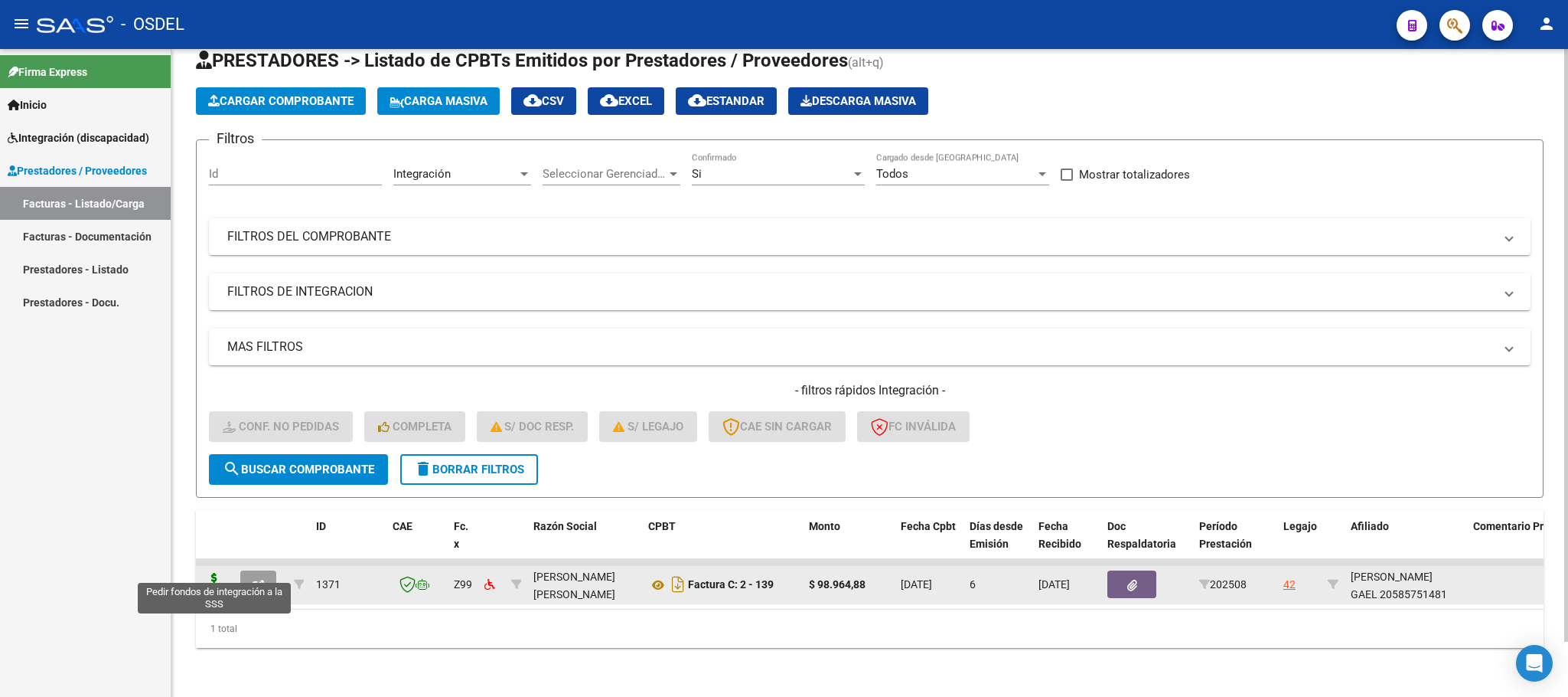
click at [213, 573] on icon at bounding box center [214, 583] width 24 height 22
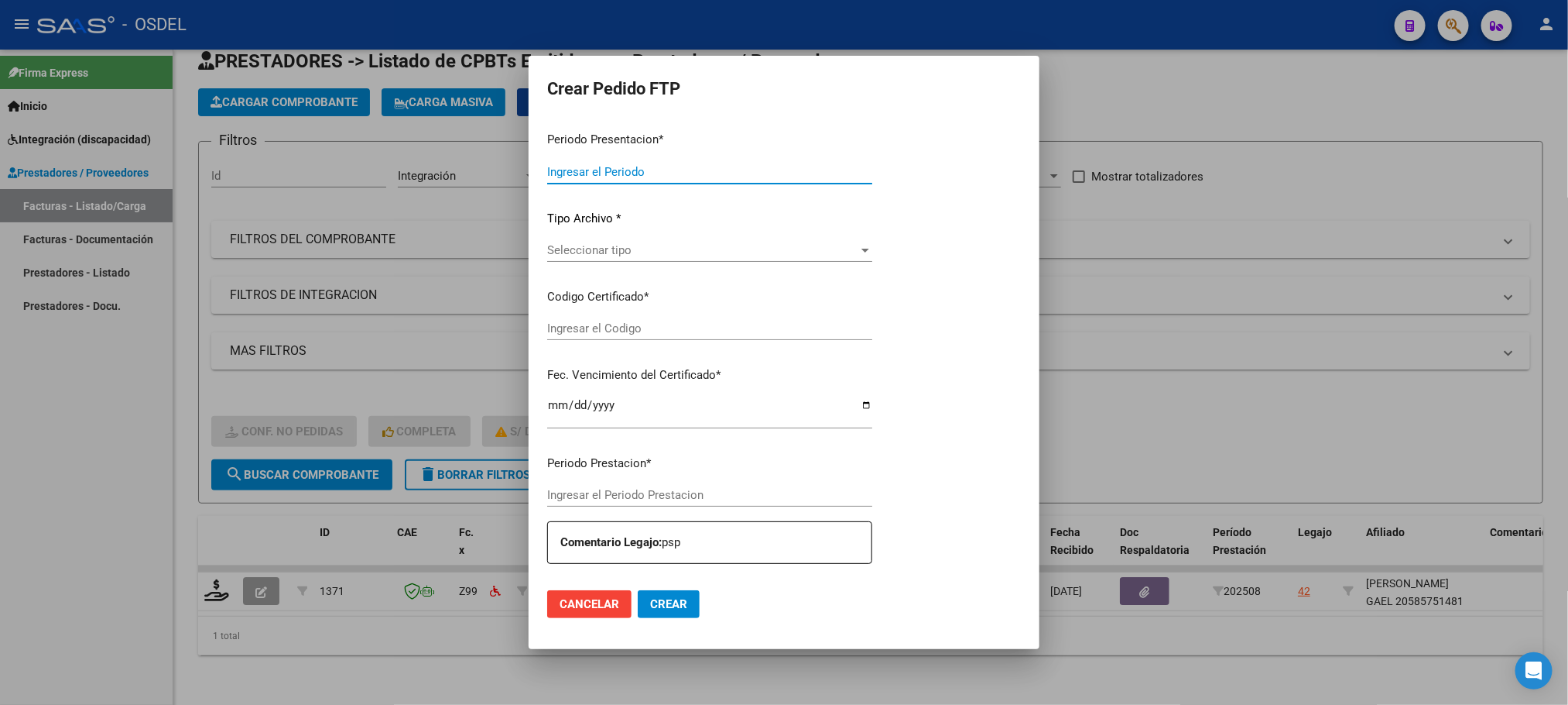
type input "202508"
type input "$ 98.964,88"
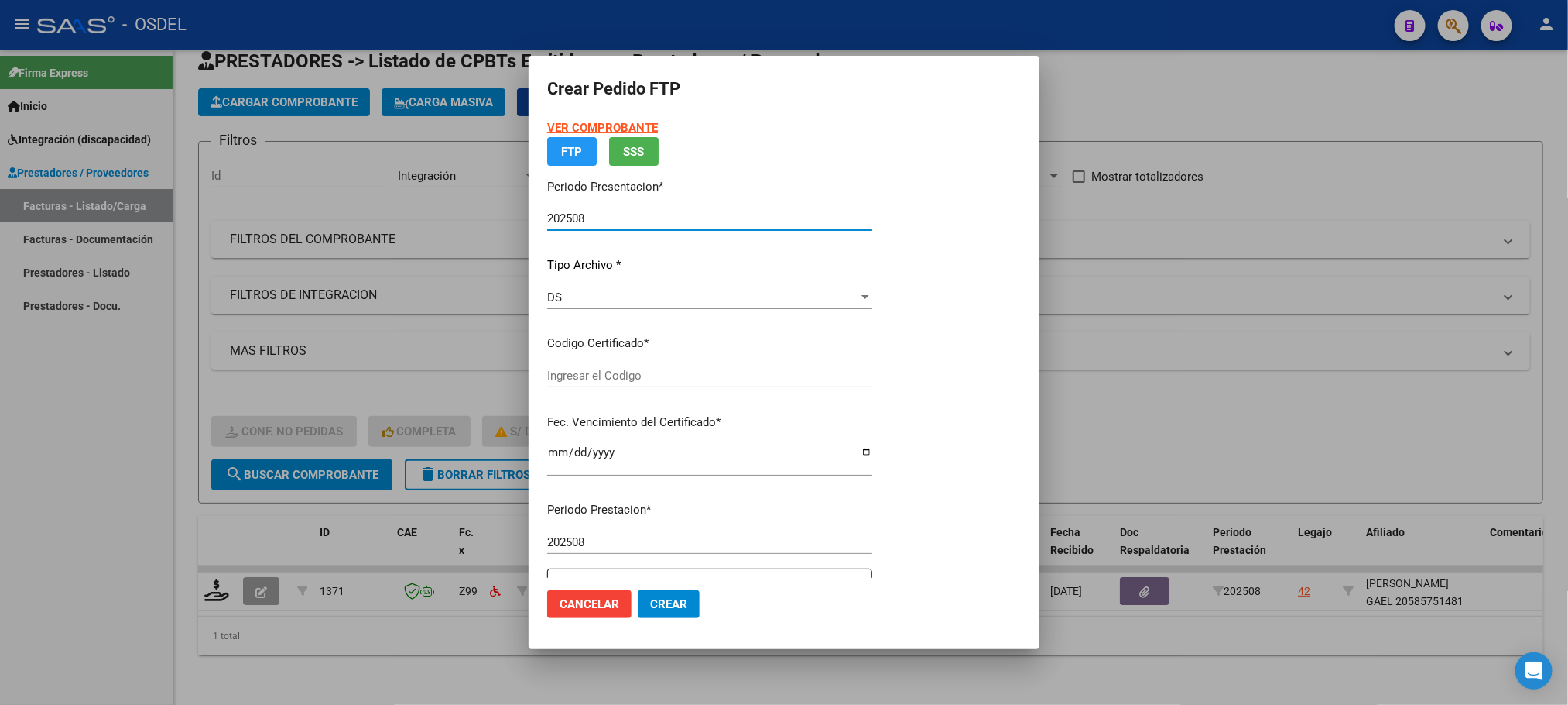
type input "2355391998"
type input "[DATE]"
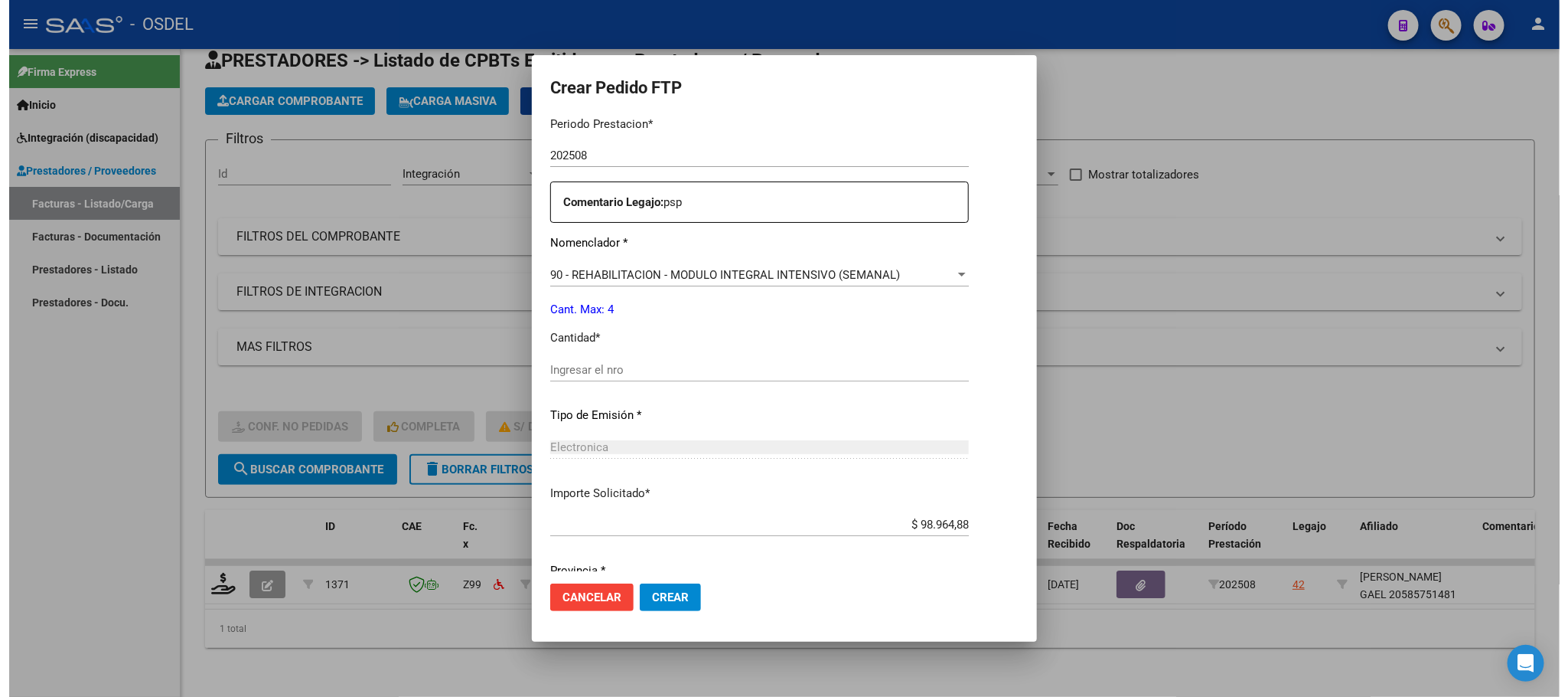
scroll to position [572, 0]
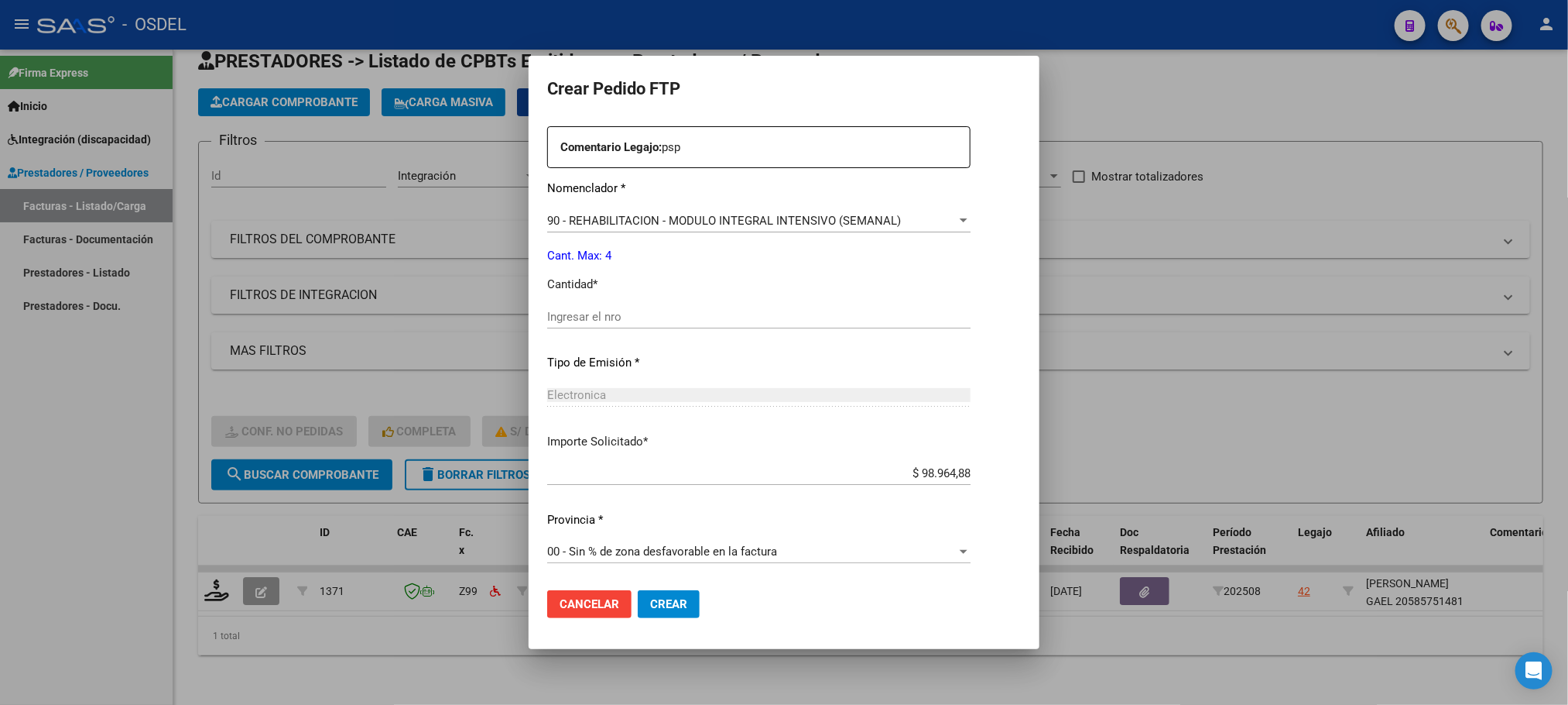
click at [591, 316] on input "Ingresar el nro" at bounding box center [759, 316] width 424 height 14
type input "4"
click at [667, 603] on span "Crear" at bounding box center [669, 604] width 37 height 14
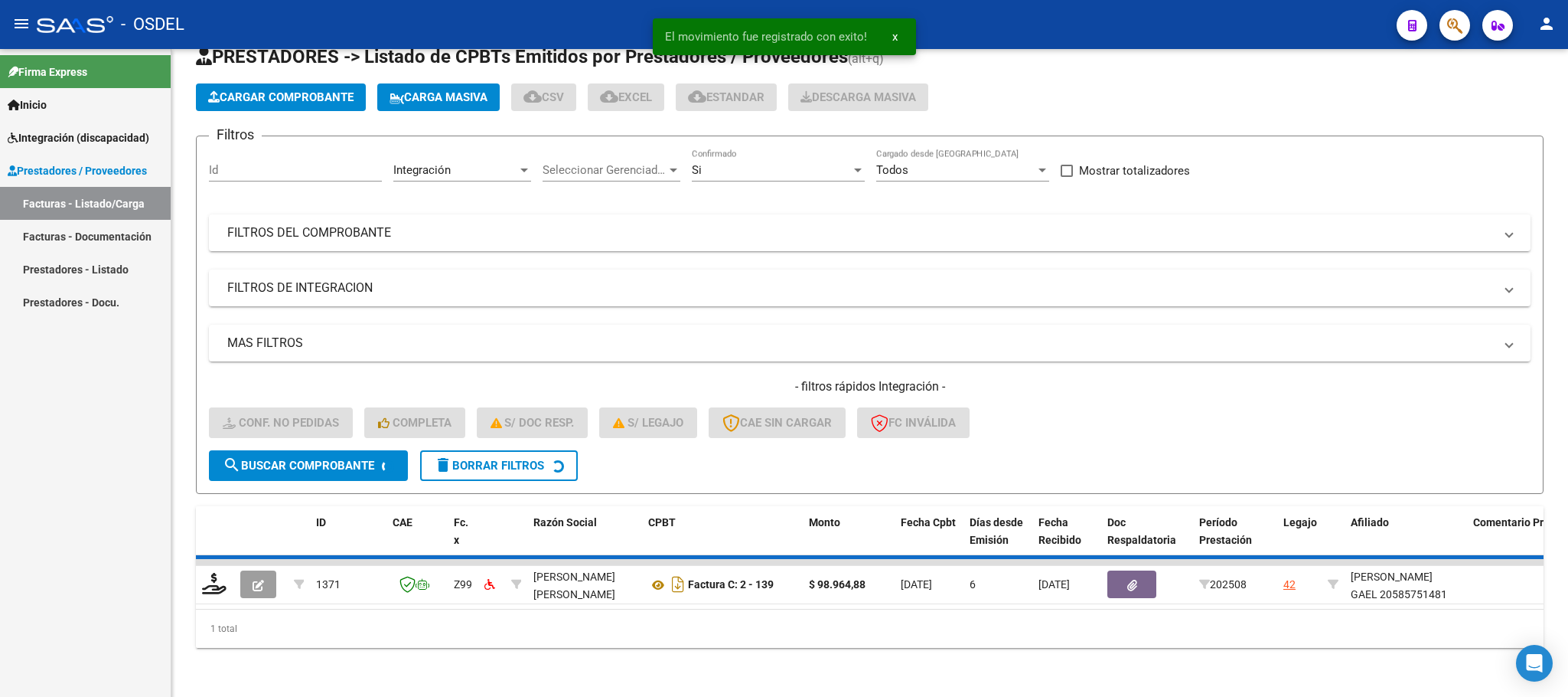
scroll to position [30, 0]
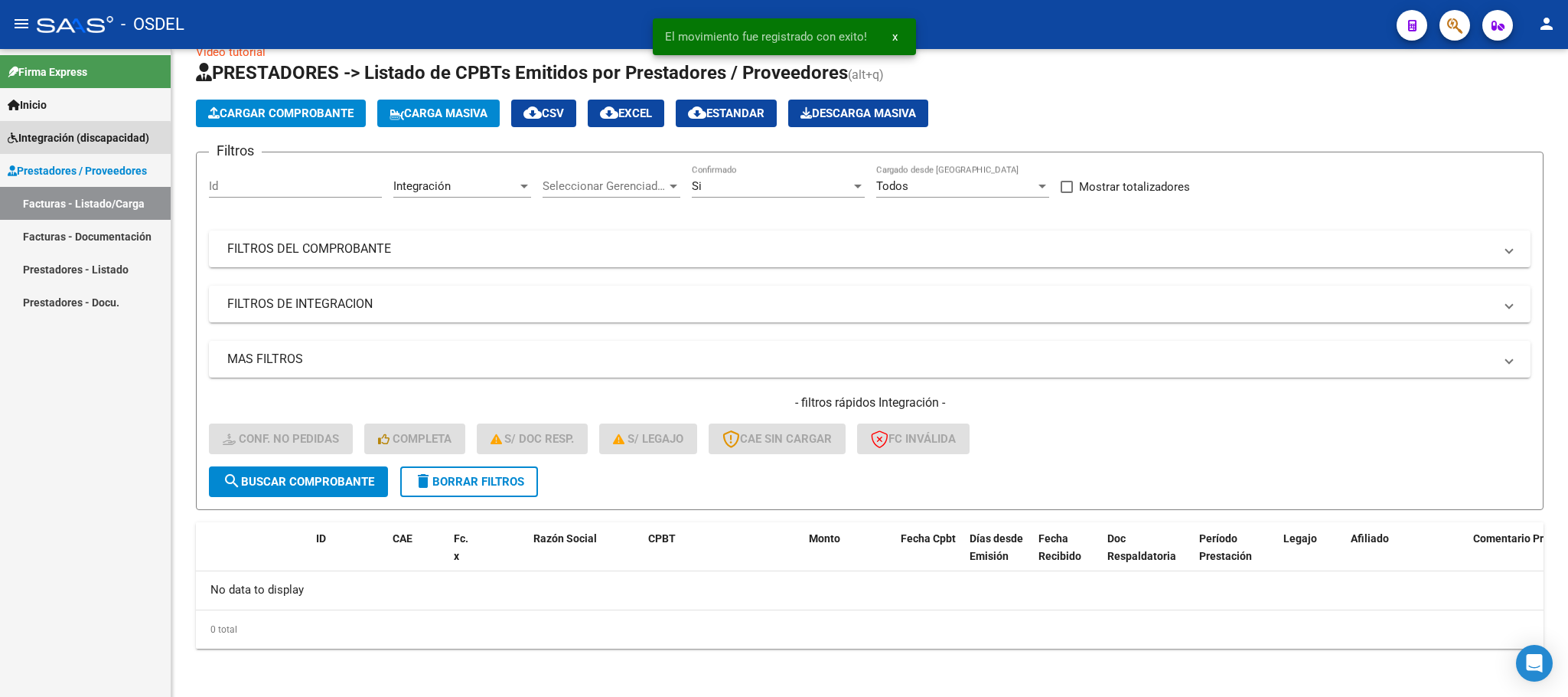
click at [46, 141] on span "Integración (discapacidad)" at bounding box center [78, 138] width 141 height 17
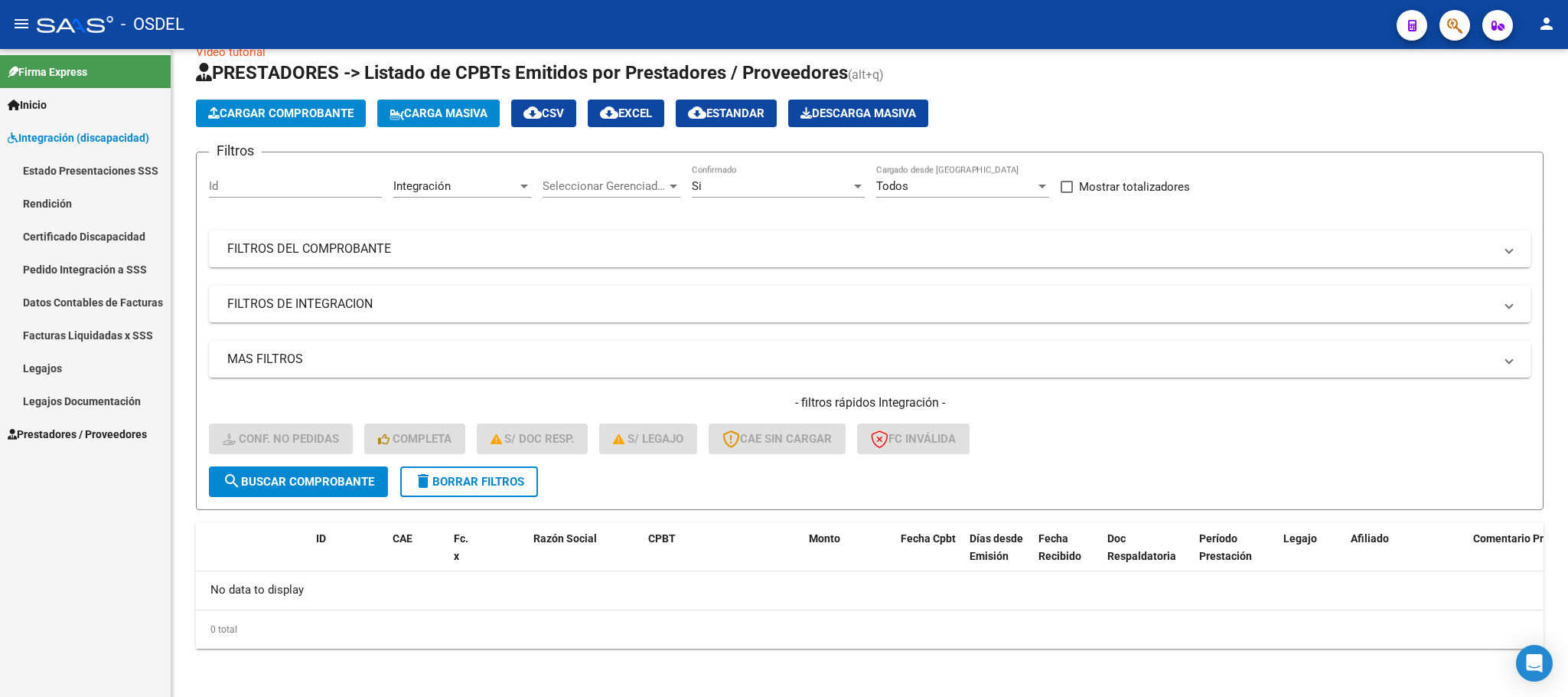
click at [46, 268] on link "Pedido Integración a SSS" at bounding box center [85, 269] width 171 height 33
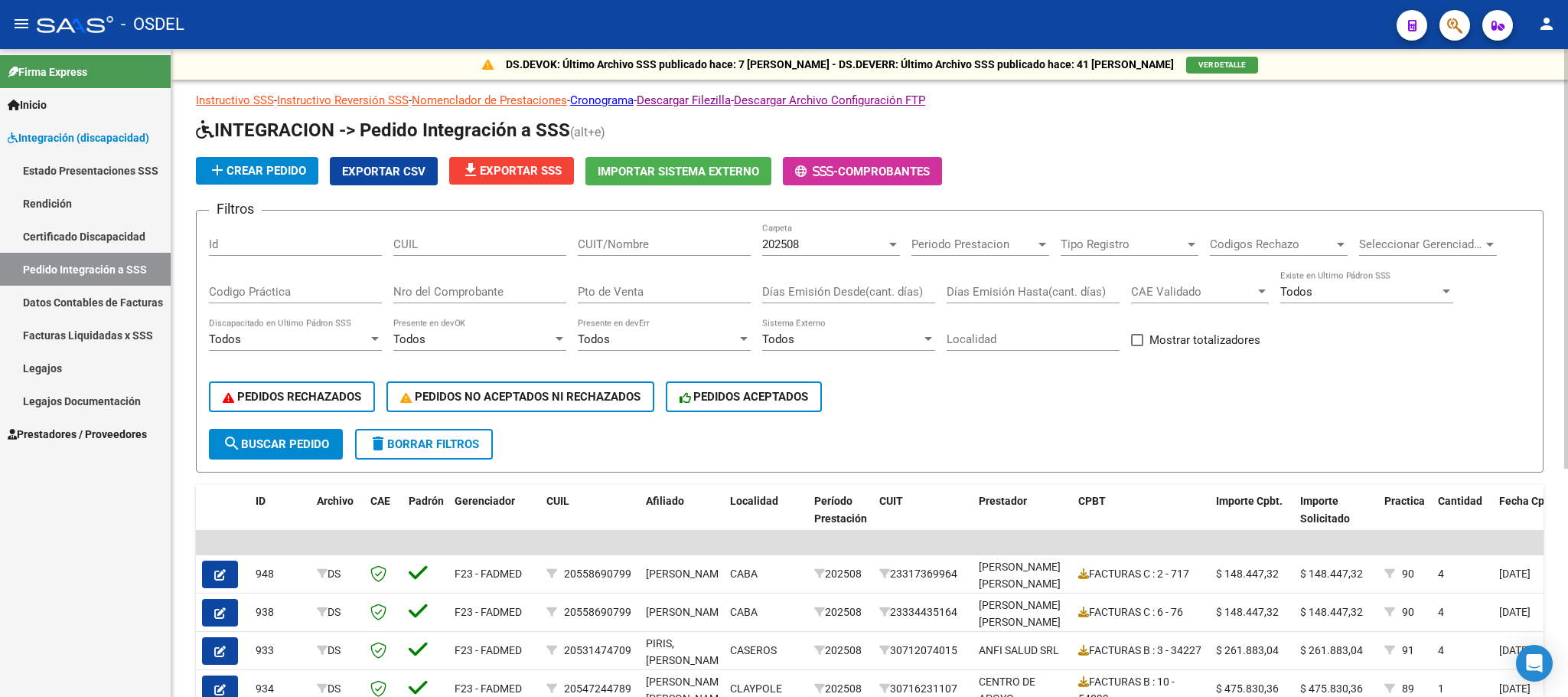
click at [379, 172] on span "Exportar CSV" at bounding box center [383, 171] width 83 height 14
click at [1438, 152] on app-list-header "INTEGRACION -> Pedido Integración a SSS (alt+e) add Crear Pedido Exportar CSV f…" at bounding box center [870, 295] width 1348 height 355
click at [1555, 26] on mat-icon "person" at bounding box center [1547, 24] width 19 height 19
click at [1521, 102] on button "exit_to_app Salir" at bounding box center [1516, 100] width 94 height 36
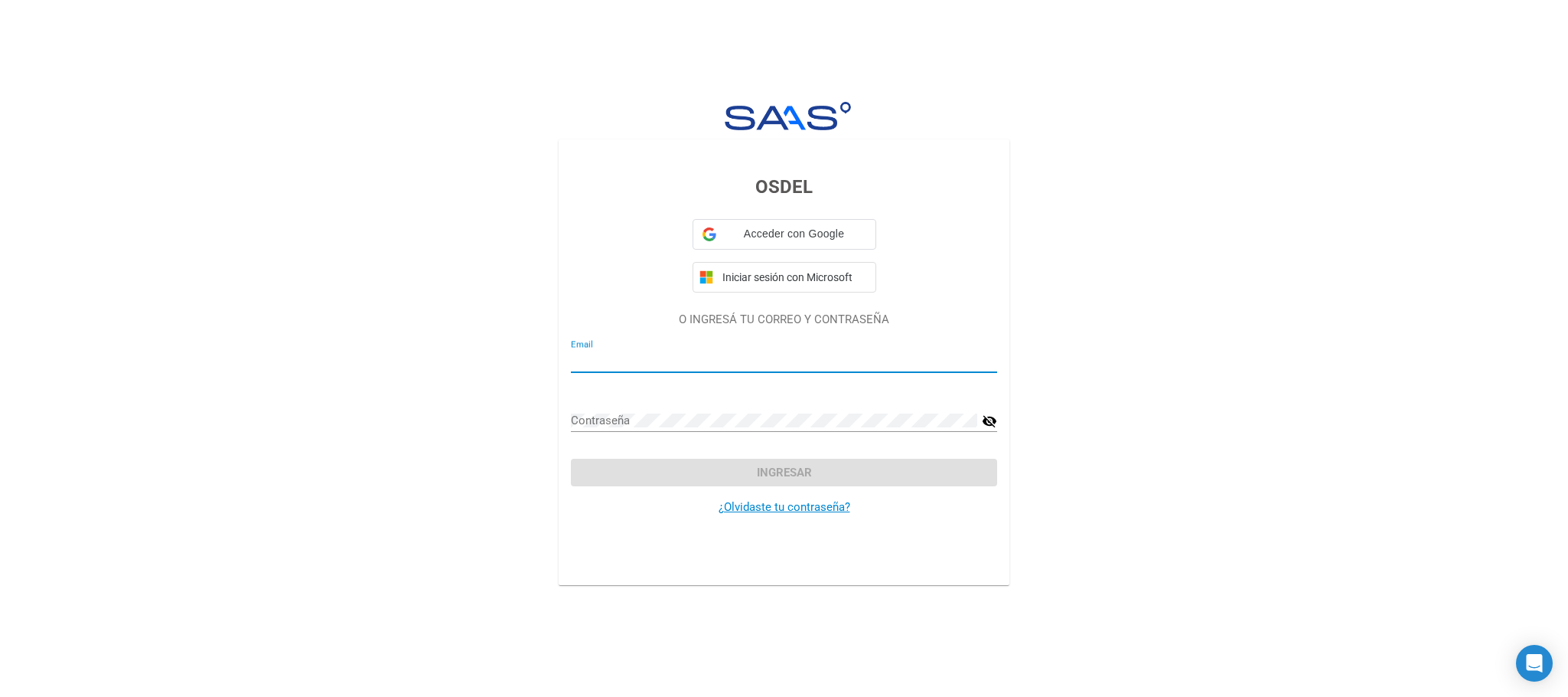
type input "[EMAIL_ADDRESS][DOMAIN_NAME]"
